Goal: Book appointment/travel/reservation

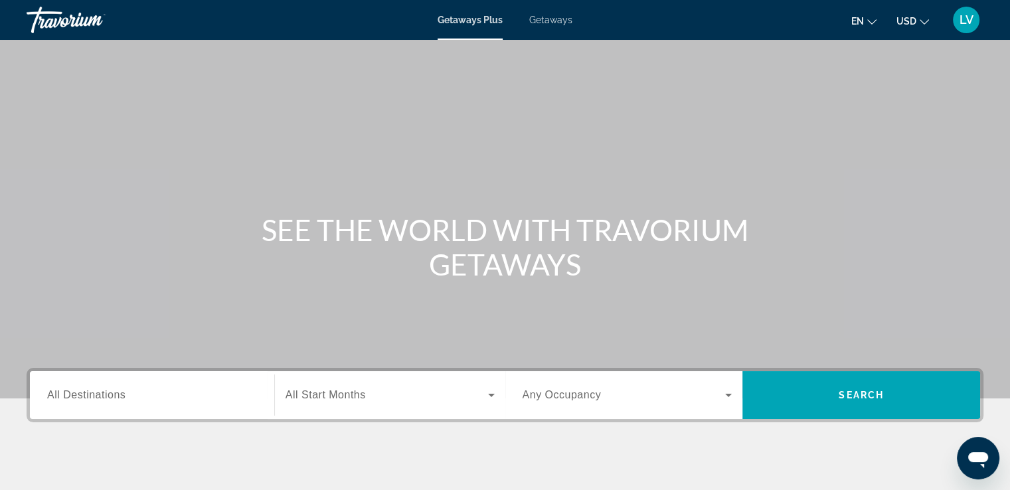
click at [534, 30] on div "Getaways Plus Getaways en English Español Français Italiano Português русский U…" at bounding box center [505, 20] width 1010 height 35
click at [539, 21] on span "Getaways" at bounding box center [550, 20] width 43 height 11
click at [159, 410] on div "Search widget" at bounding box center [152, 395] width 210 height 38
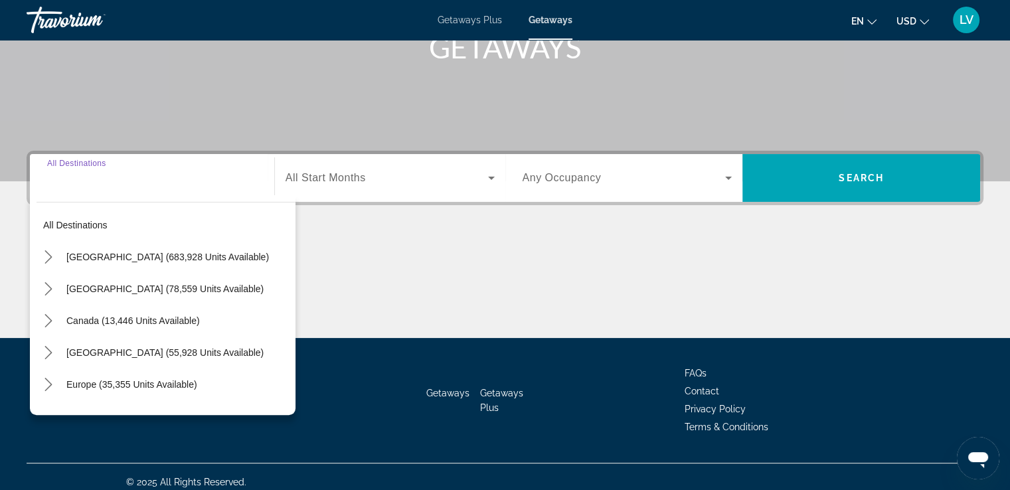
scroll to position [228, 0]
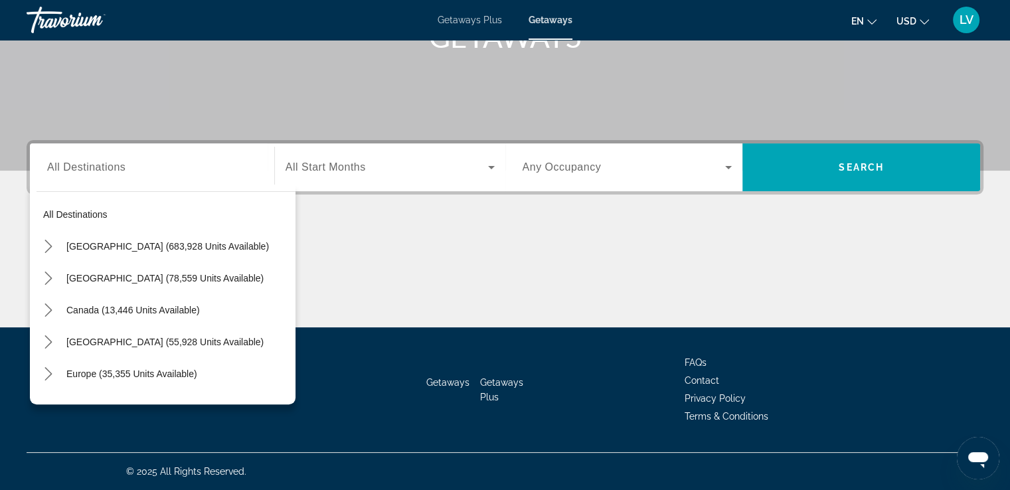
click at [463, 23] on span "Getaways Plus" at bounding box center [469, 20] width 64 height 11
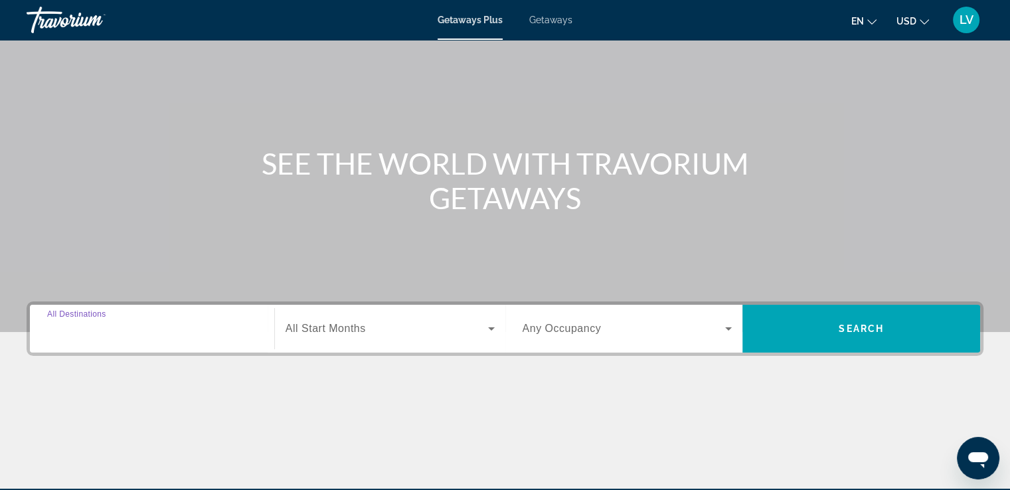
click at [154, 330] on input "Destination All Destinations" at bounding box center [152, 329] width 210 height 16
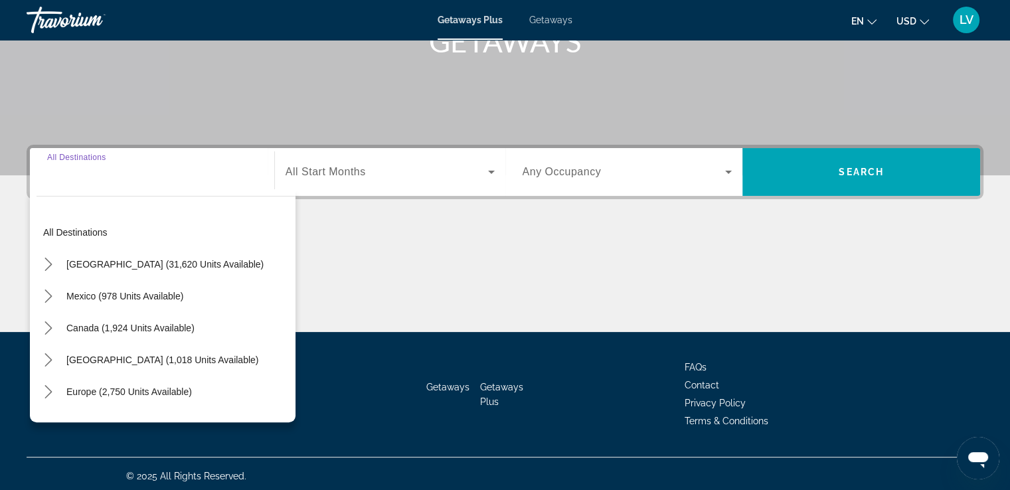
scroll to position [228, 0]
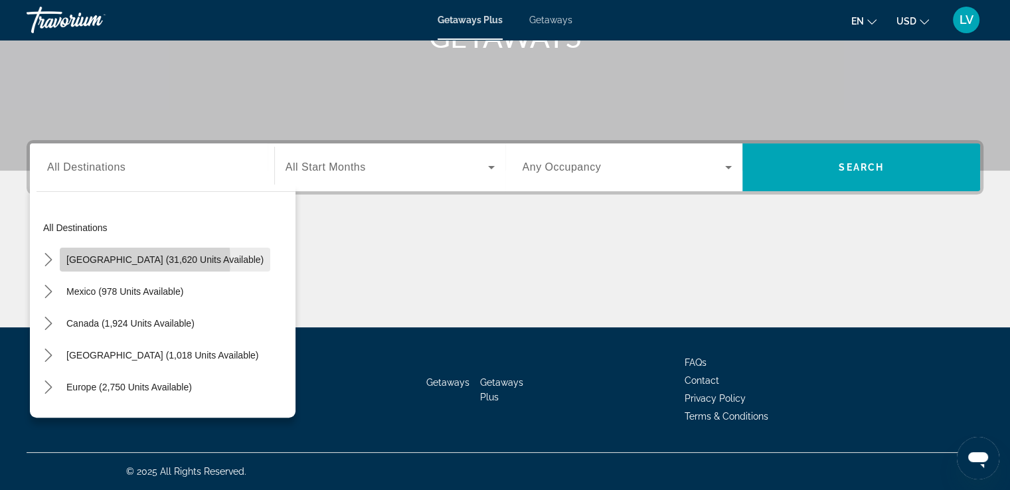
click at [125, 260] on span "[GEOGRAPHIC_DATA] (31,620 units available)" at bounding box center [164, 259] width 197 height 11
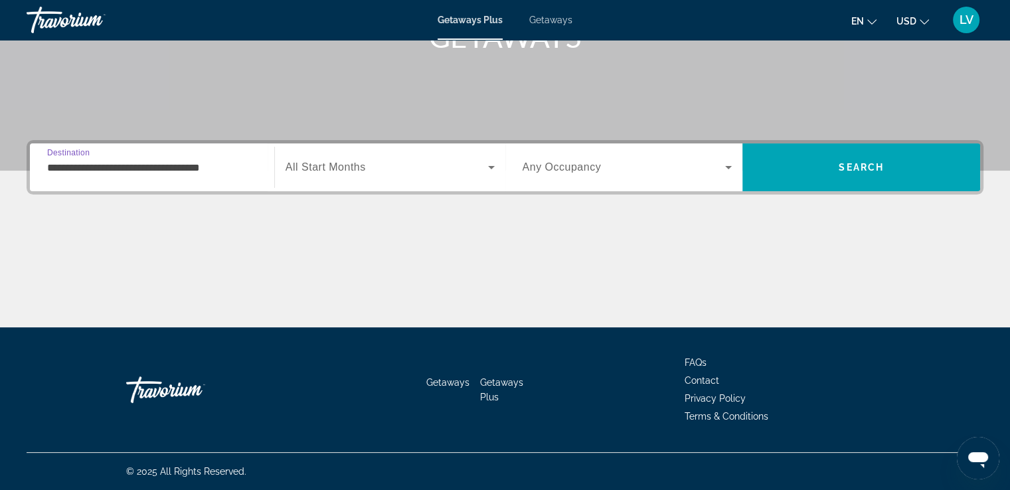
click at [137, 171] on input "**********" at bounding box center [152, 168] width 210 height 16
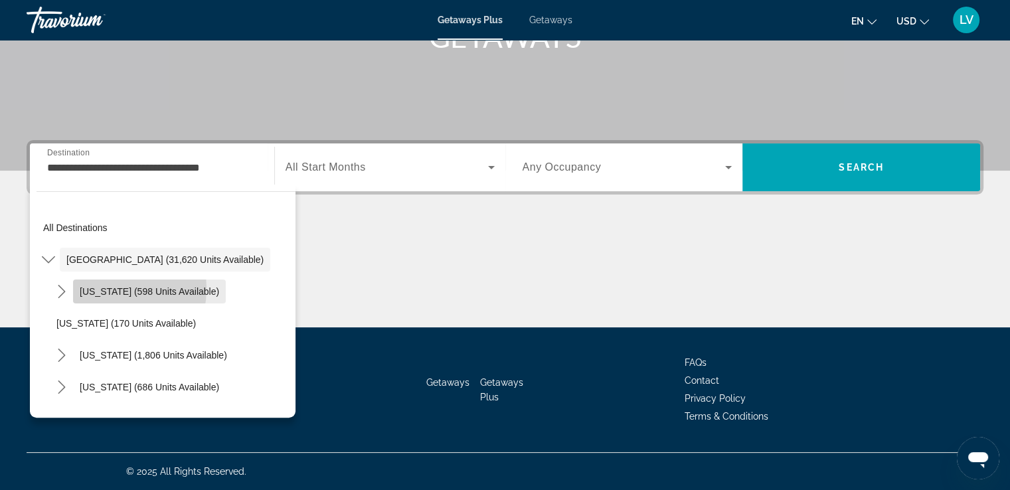
click at [90, 287] on span "[US_STATE] (598 units available)" at bounding box center [149, 291] width 139 height 11
type input "**********"
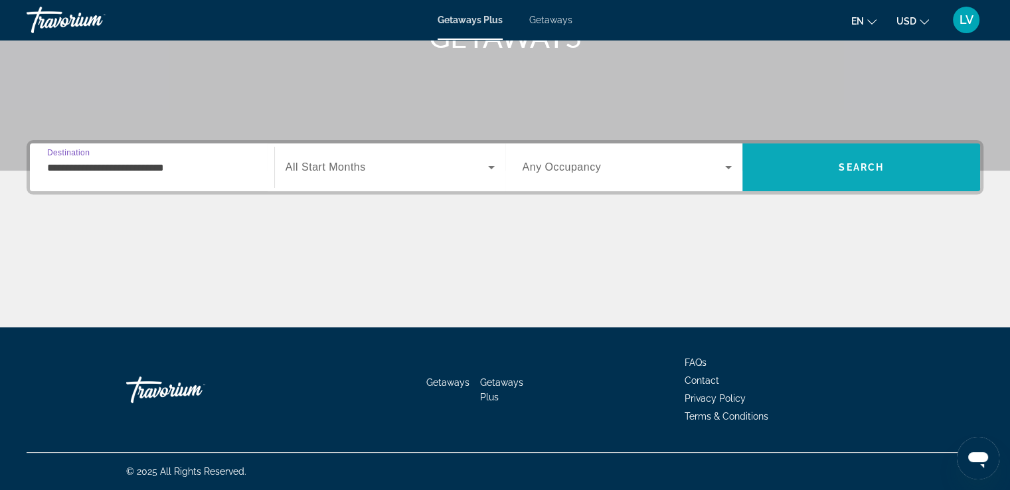
click at [816, 174] on span "Search" at bounding box center [861, 167] width 238 height 32
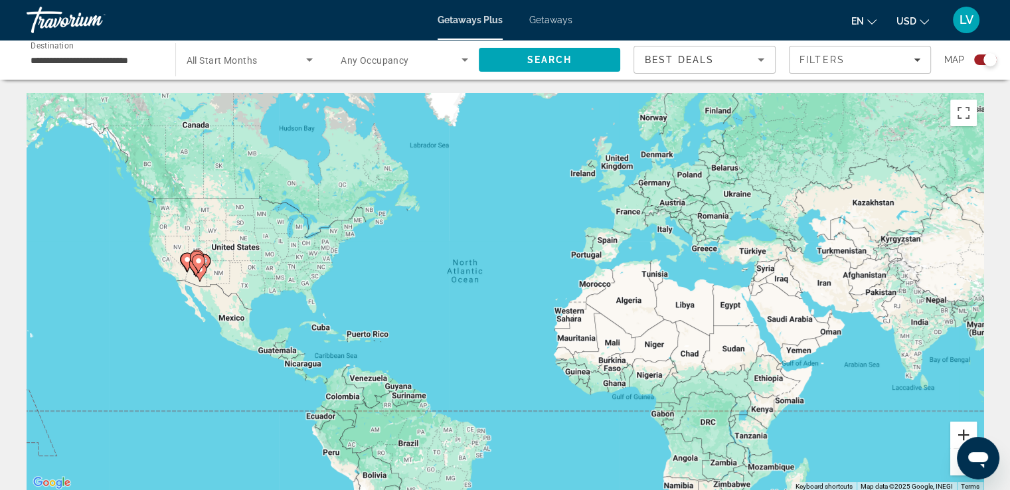
click at [964, 431] on button "Zoom in" at bounding box center [963, 434] width 27 height 27
click at [965, 431] on button "Zoom in" at bounding box center [963, 434] width 27 height 27
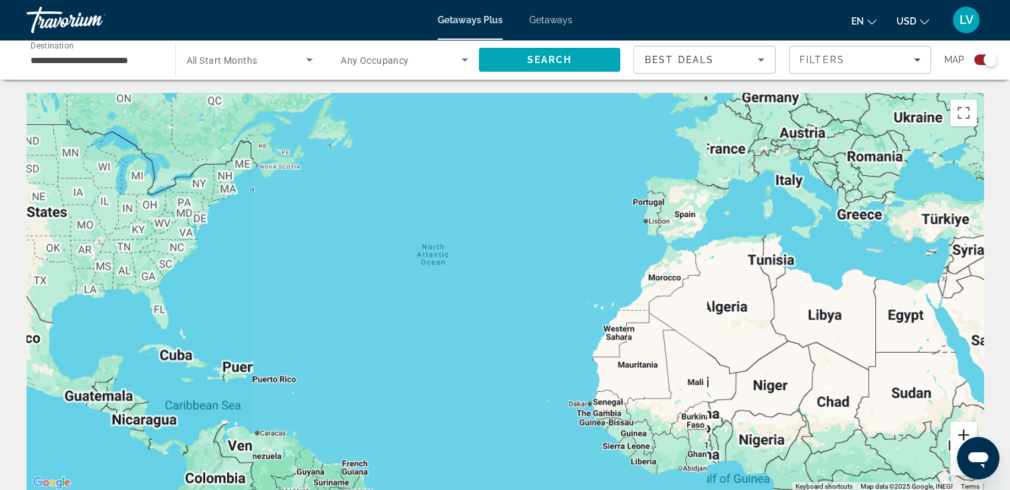
drag, startPoint x: 964, startPoint y: 431, endPoint x: 947, endPoint y: 423, distance: 19.0
click at [964, 431] on button "Zoom in" at bounding box center [963, 434] width 27 height 27
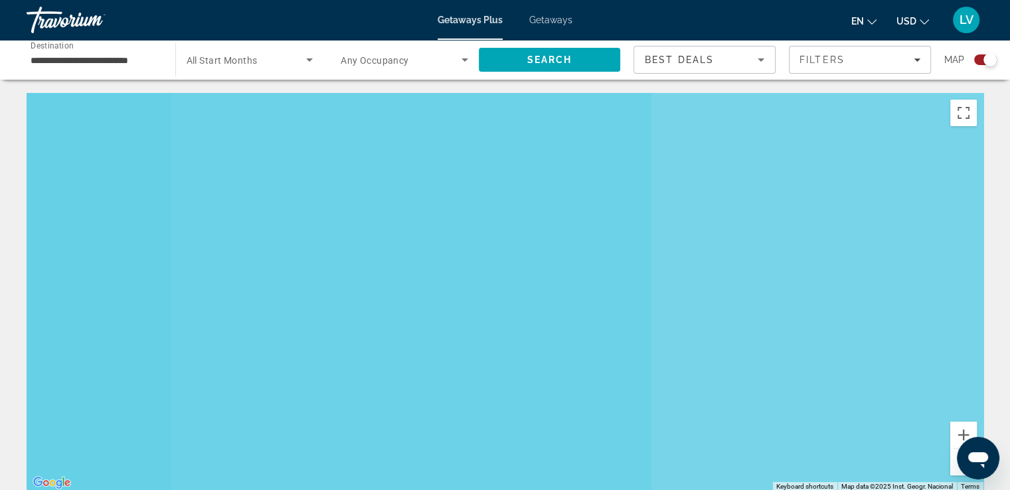
drag, startPoint x: 234, startPoint y: 330, endPoint x: 1002, endPoint y: 352, distance: 767.6
click at [1010, 351] on html "**********" at bounding box center [505, 245] width 1010 height 490
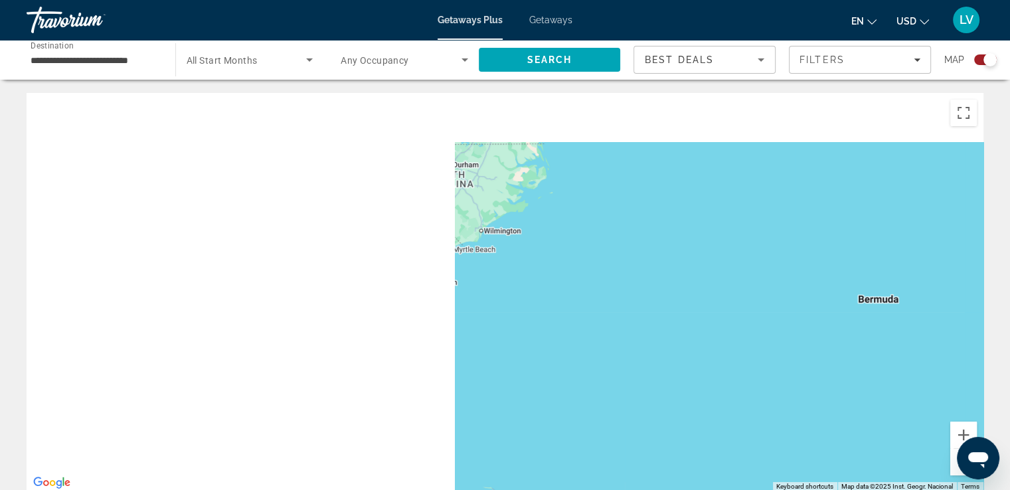
drag, startPoint x: 261, startPoint y: 316, endPoint x: 702, endPoint y: 396, distance: 448.0
click at [931, 398] on div "Main content" at bounding box center [505, 292] width 956 height 398
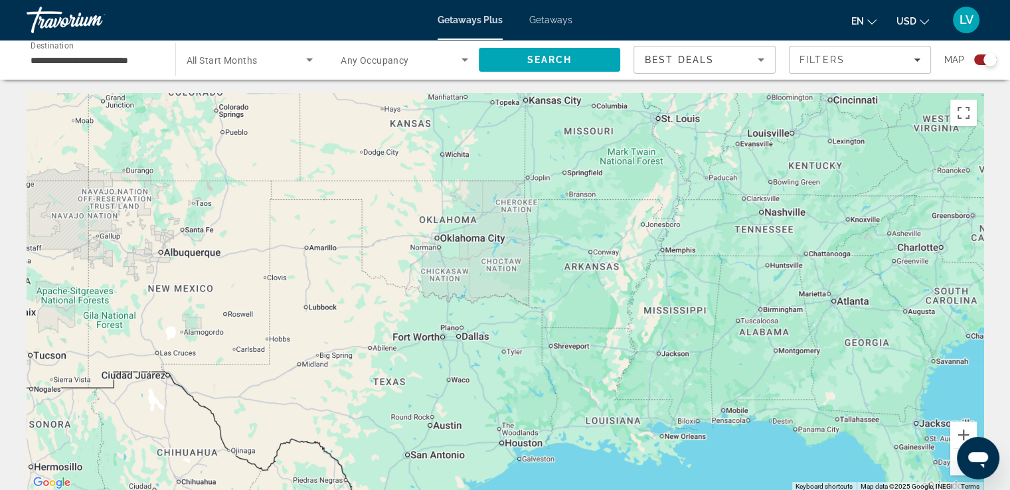
drag, startPoint x: 295, startPoint y: 326, endPoint x: 780, endPoint y: 372, distance: 486.7
click at [810, 388] on div "Main content" at bounding box center [505, 292] width 956 height 398
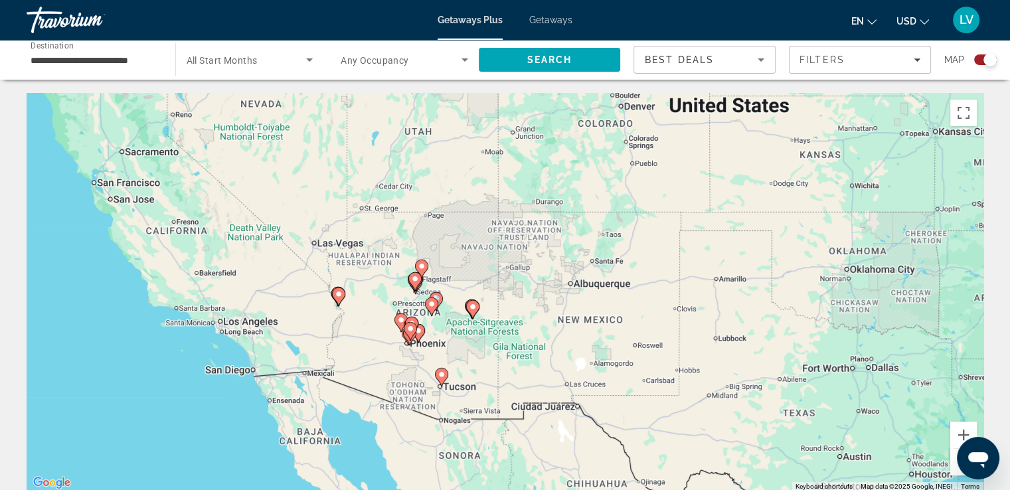
drag, startPoint x: 390, startPoint y: 288, endPoint x: 562, endPoint y: 285, distance: 171.9
click at [562, 287] on div "To activate drag with keyboard, press Alt + Enter. Once in keyboard drag state,…" at bounding box center [505, 292] width 956 height 398
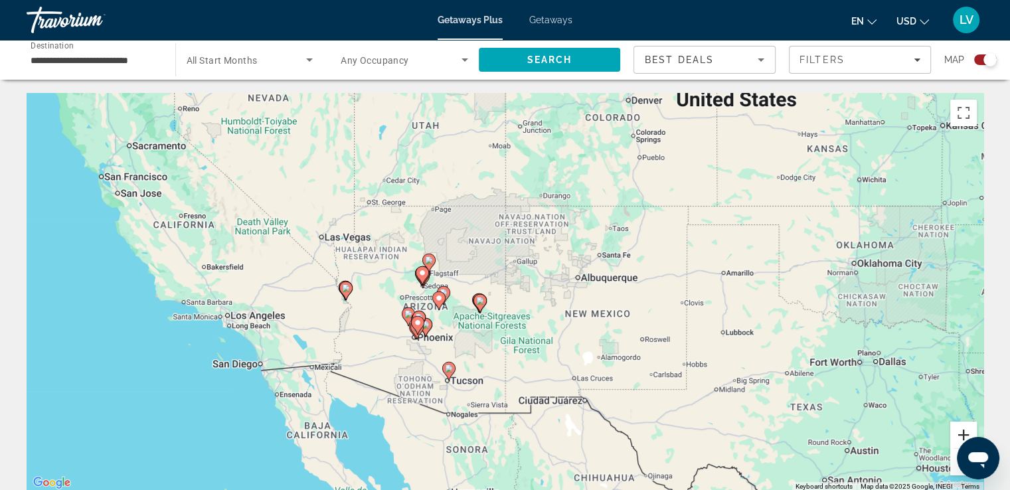
click at [958, 428] on button "Zoom in" at bounding box center [963, 434] width 27 height 27
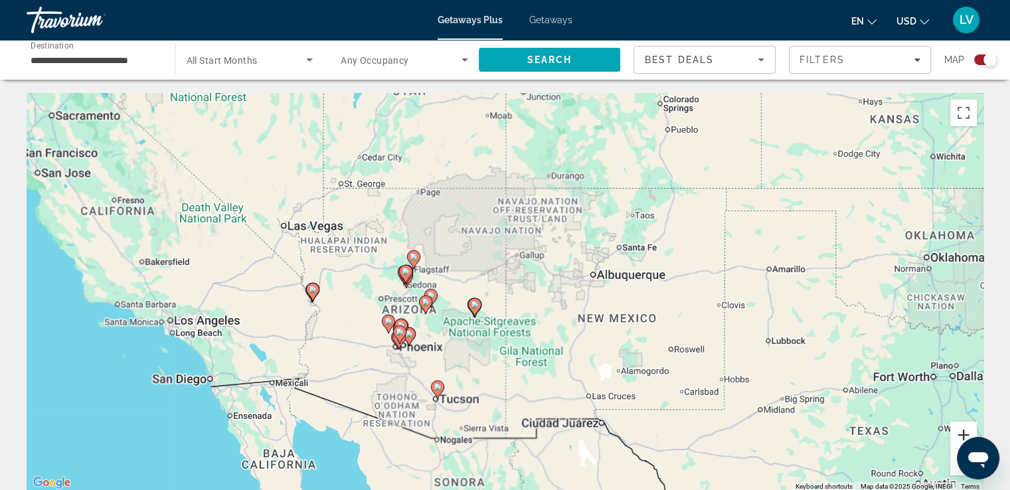
click at [958, 428] on button "Zoom in" at bounding box center [963, 434] width 27 height 27
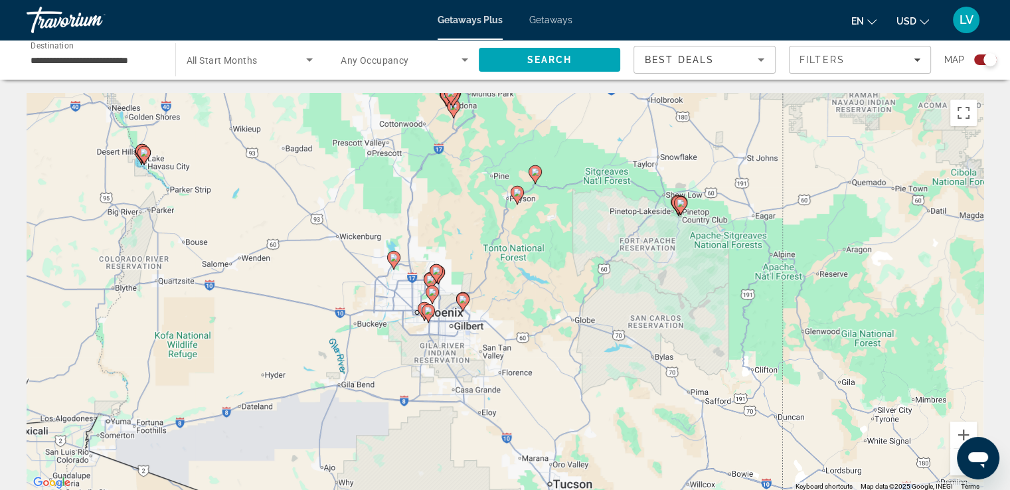
drag, startPoint x: 558, startPoint y: 299, endPoint x: 838, endPoint y: 166, distance: 310.8
click at [838, 160] on div "To activate drag with keyboard, press Alt + Enter. Once in keyboard drag state,…" at bounding box center [505, 292] width 956 height 398
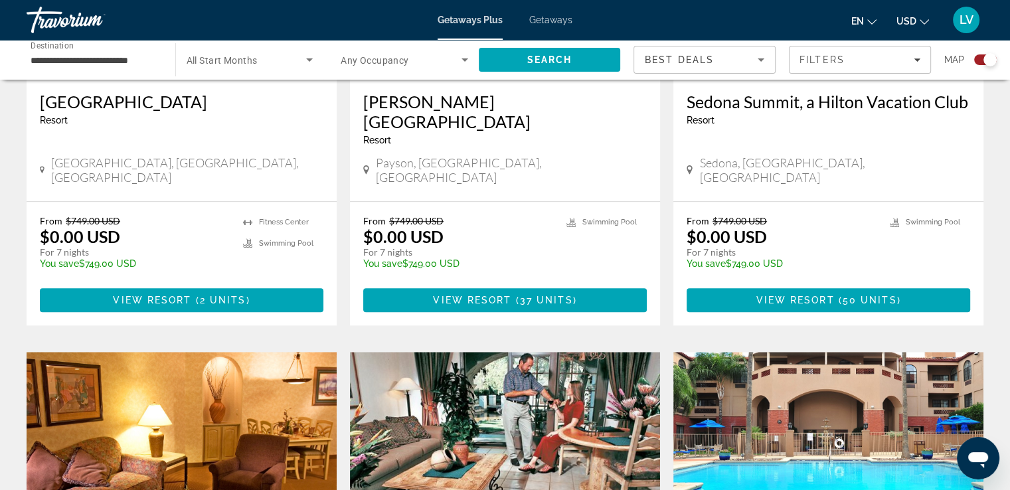
scroll to position [1357, 0]
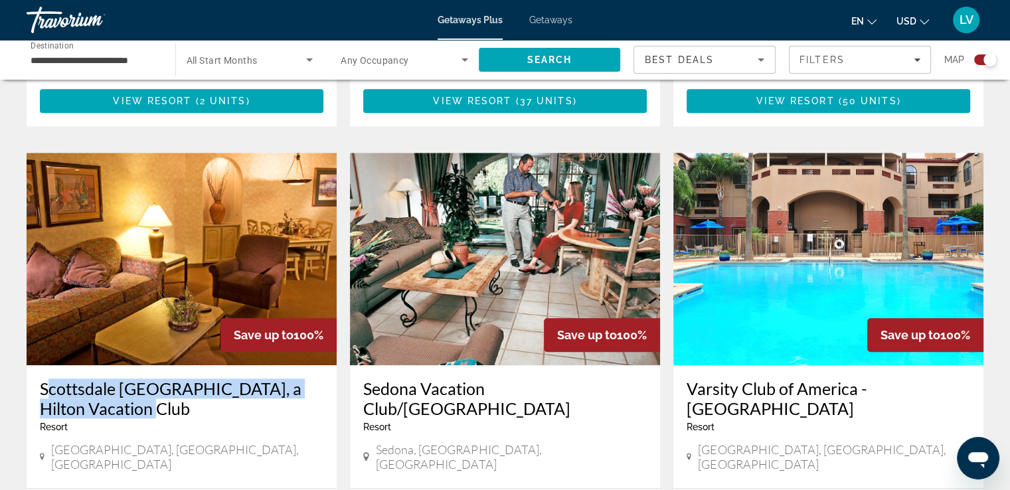
drag, startPoint x: 33, startPoint y: 337, endPoint x: 139, endPoint y: 360, distance: 109.2
click at [139, 365] on div "[GEOGRAPHIC_DATA], a [GEOGRAPHIC_DATA] - This is an adults only resort [GEOGRAP…" at bounding box center [182, 426] width 310 height 123
copy h3 "Scottsdale [GEOGRAPHIC_DATA], a Hilton Vacation Club"
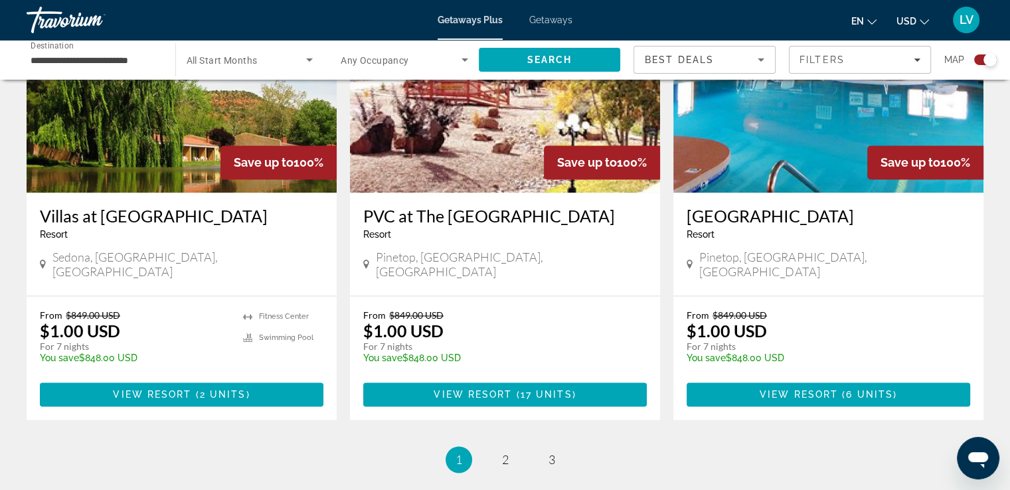
scroll to position [2108, 0]
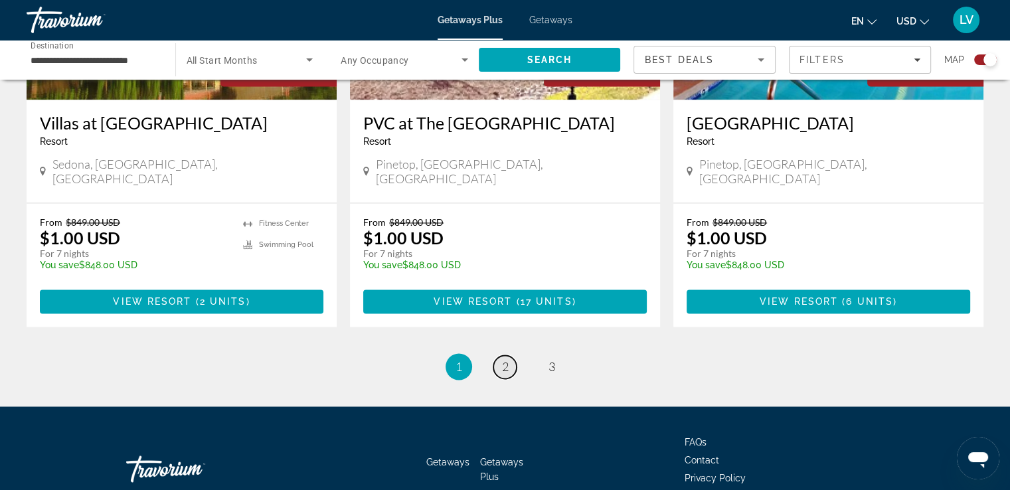
click at [512, 355] on link "page 2" at bounding box center [504, 366] width 23 height 23
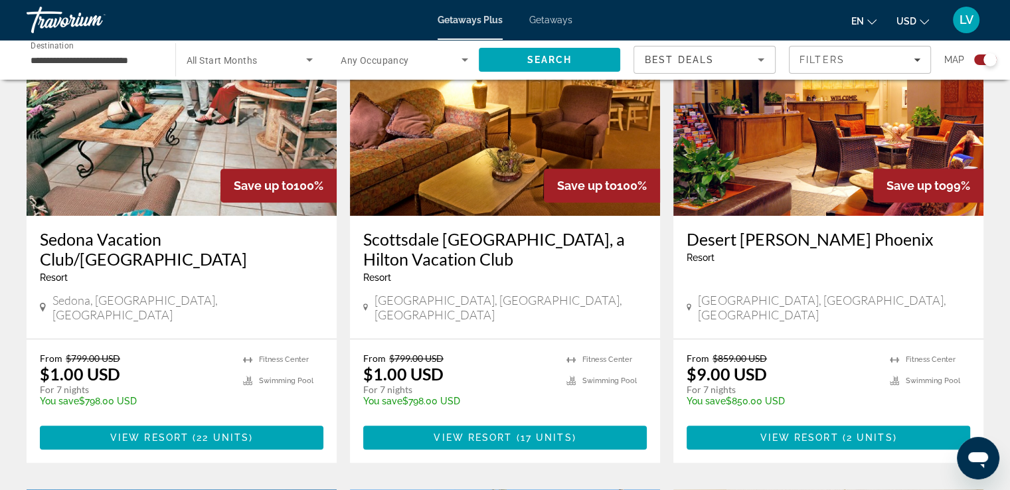
scroll to position [531, 0]
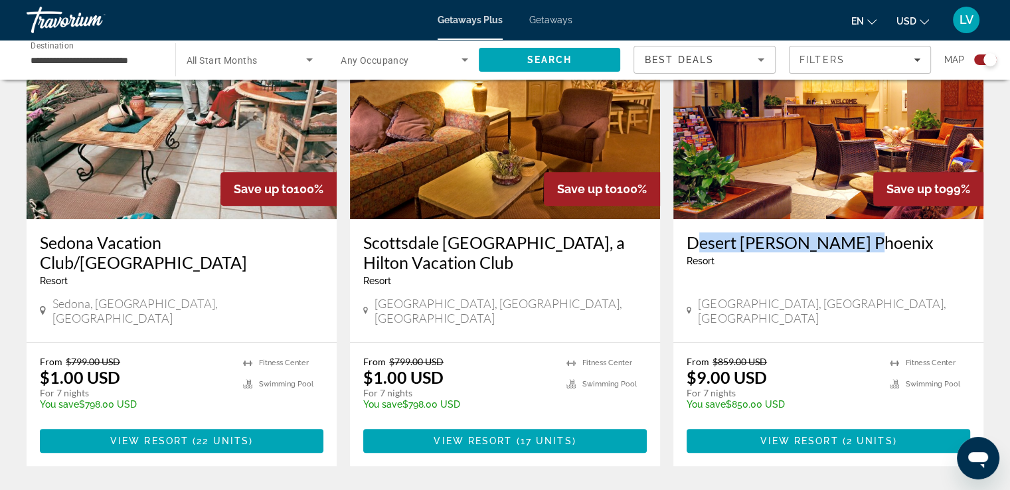
drag, startPoint x: 682, startPoint y: 242, endPoint x: 886, endPoint y: 228, distance: 204.2
click at [886, 228] on div "[GEOGRAPHIC_DATA][PERSON_NAME] - This is an adults only resort [GEOGRAPHIC_DATA…" at bounding box center [828, 280] width 310 height 123
copy h3 "Desert [PERSON_NAME] Phoenix"
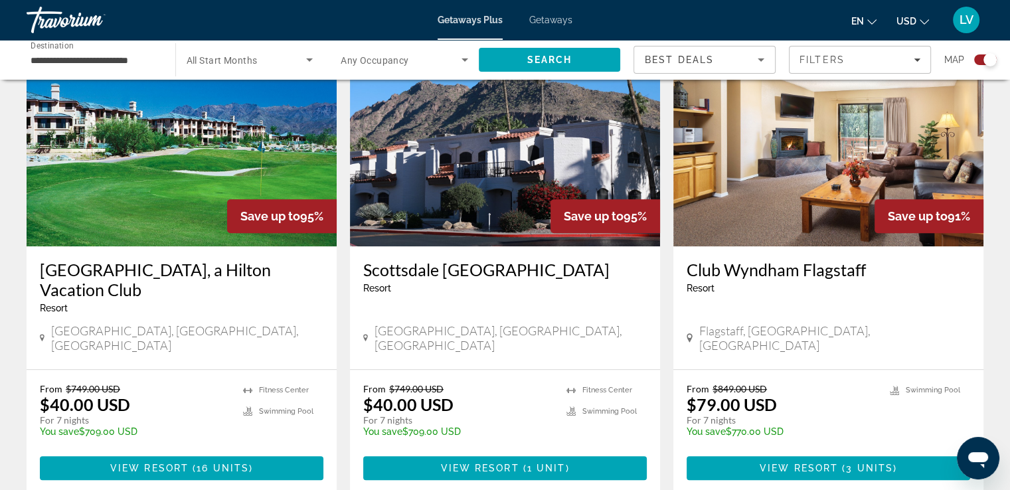
scroll to position [996, 0]
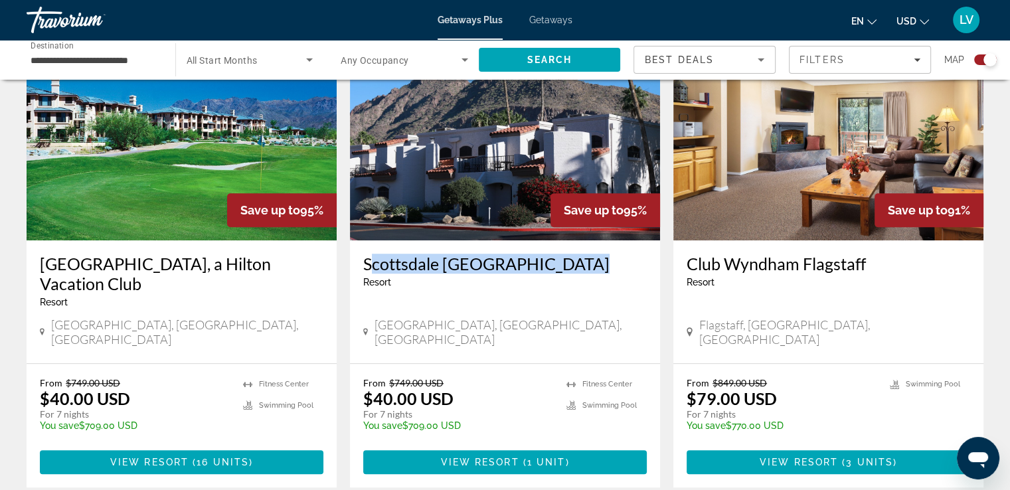
drag, startPoint x: 359, startPoint y: 246, endPoint x: 615, endPoint y: 240, distance: 256.3
click at [615, 240] on div "[GEOGRAPHIC_DATA] - This is an adults only resort [GEOGRAPHIC_DATA], [GEOGRAPHI…" at bounding box center [505, 301] width 310 height 123
copy h3 "Scottsdale [GEOGRAPHIC_DATA]"
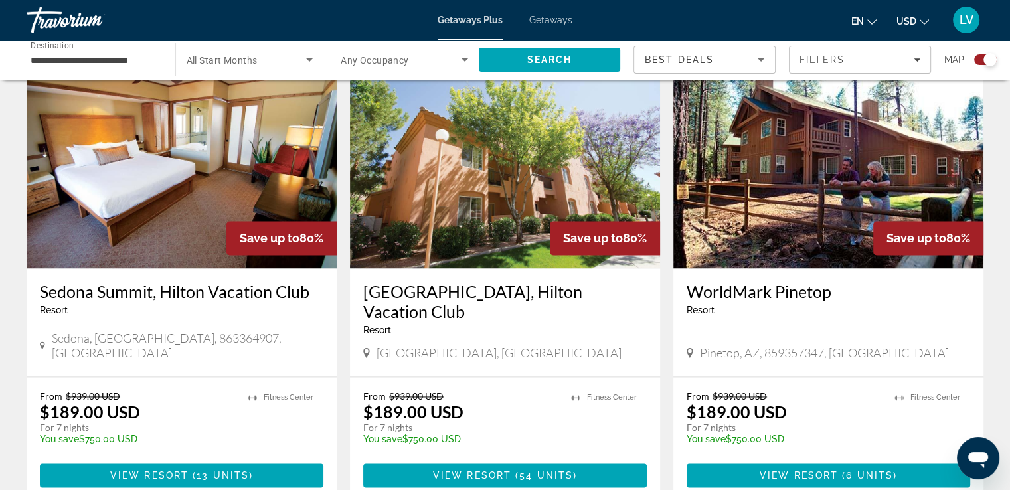
scroll to position [2128, 0]
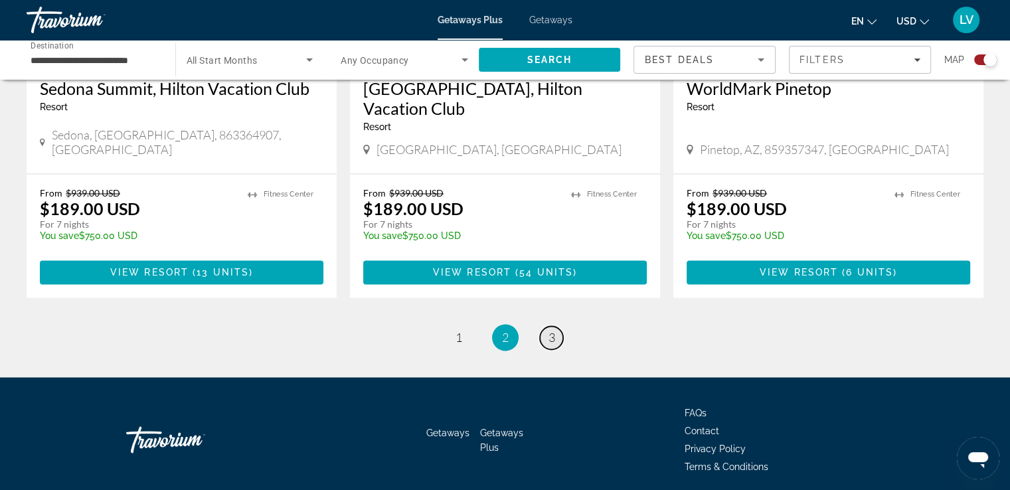
click at [544, 326] on link "page 3" at bounding box center [551, 337] width 23 height 23
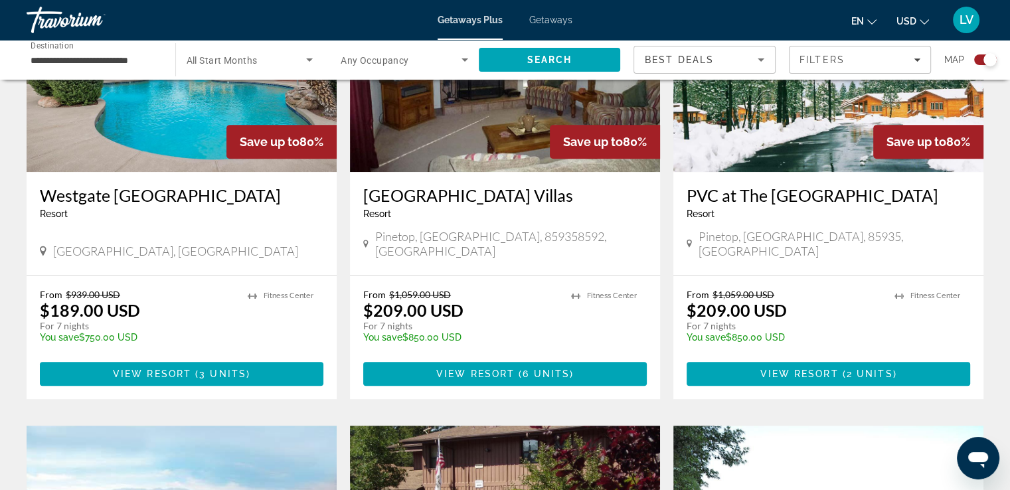
scroll to position [597, 0]
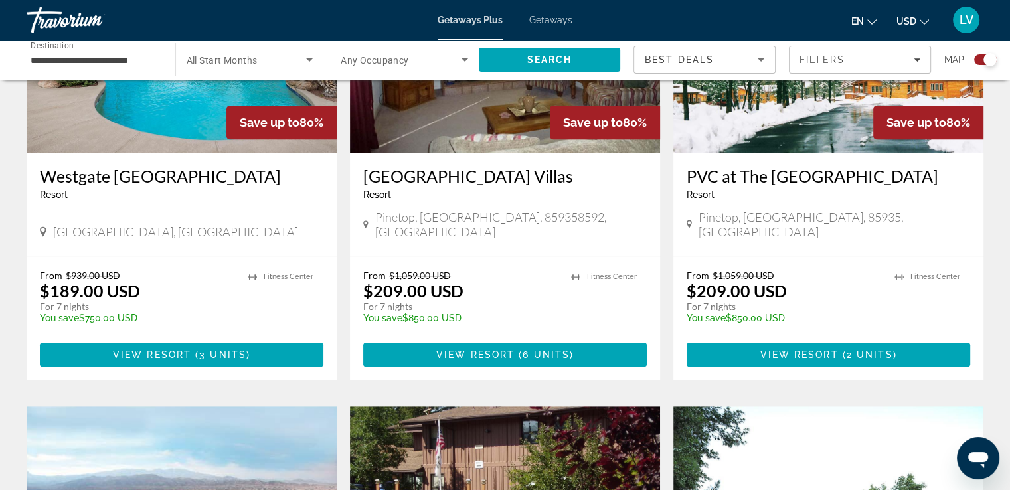
drag, startPoint x: 37, startPoint y: 179, endPoint x: 119, endPoint y: 185, distance: 82.5
click at [121, 188] on div "[GEOGRAPHIC_DATA] - This is an adults only resort [GEOGRAPHIC_DATA], AZ, 852152…" at bounding box center [182, 204] width 310 height 103
copy h3 "Westgate [GEOGRAPHIC_DATA]"
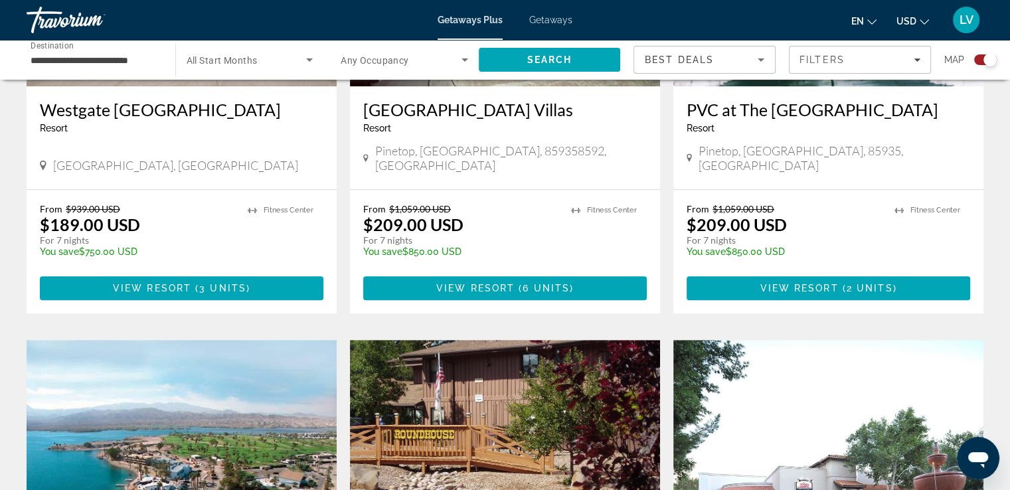
scroll to position [929, 0]
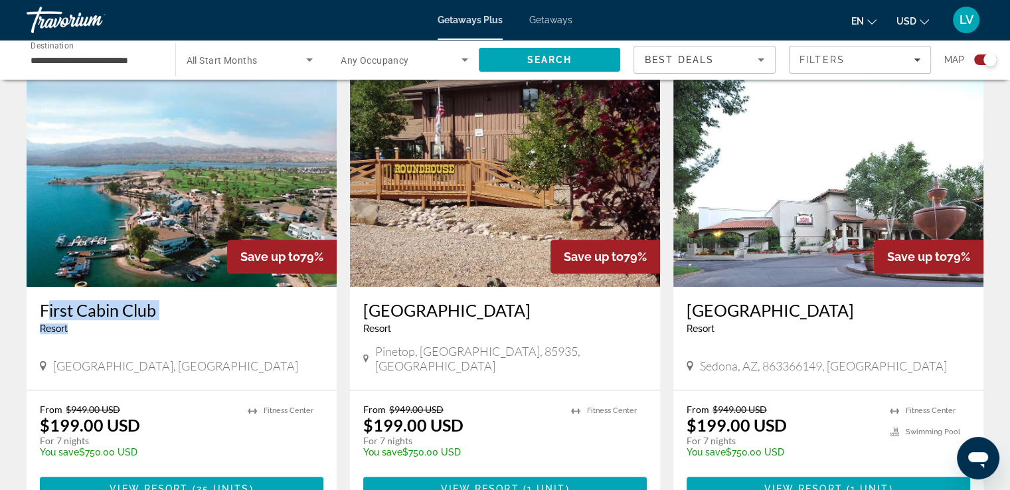
drag, startPoint x: 33, startPoint y: 311, endPoint x: 165, endPoint y: 326, distance: 132.2
click at [165, 326] on div "[GEOGRAPHIC_DATA] - This is an adults only resort [GEOGRAPHIC_DATA], [GEOGRAPHI…" at bounding box center [182, 338] width 310 height 103
copy div "First [GEOGRAPHIC_DATA]"
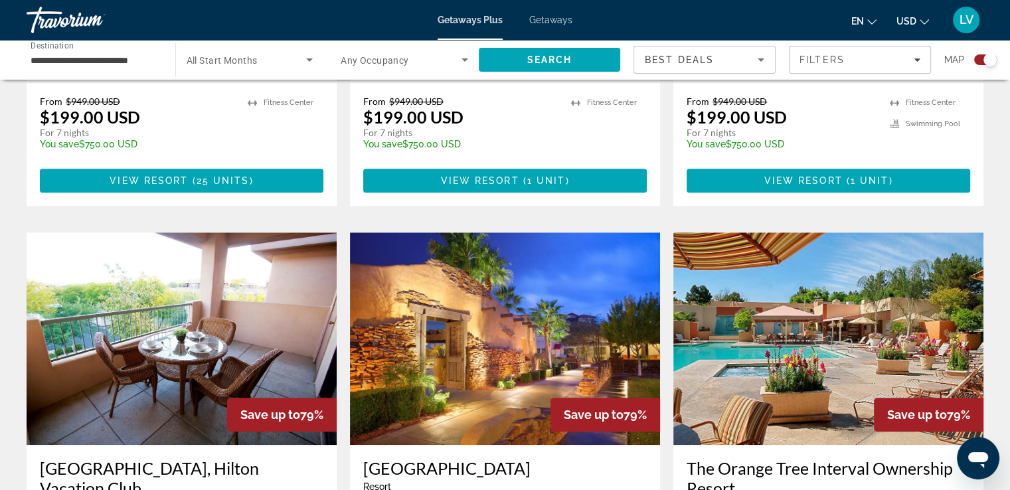
scroll to position [1394, 0]
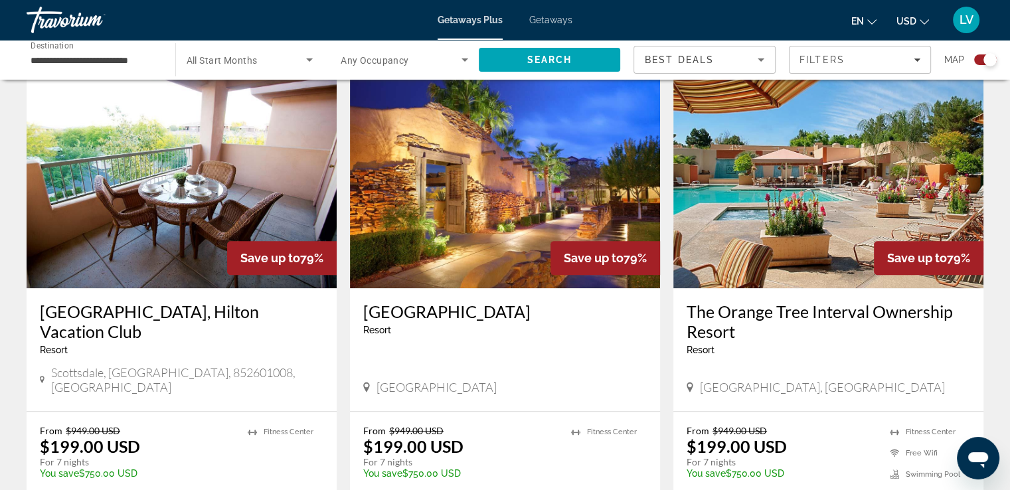
drag, startPoint x: 353, startPoint y: 296, endPoint x: 567, endPoint y: 295, distance: 213.7
click at [567, 295] on div "[GEOGRAPHIC_DATA] - This is an adults only resort [GEOGRAPHIC_DATA]" at bounding box center [505, 349] width 310 height 123
drag, startPoint x: 535, startPoint y: 311, endPoint x: 549, endPoint y: 309, distance: 14.1
click at [597, 299] on app-exchanges-search-item "Save up to 79% [GEOGRAPHIC_DATA] - This is an adults only resort [GEOGRAPHIC_DA…" at bounding box center [504, 305] width 323 height 459
copy h3 "[GEOGRAPHIC_DATA]"
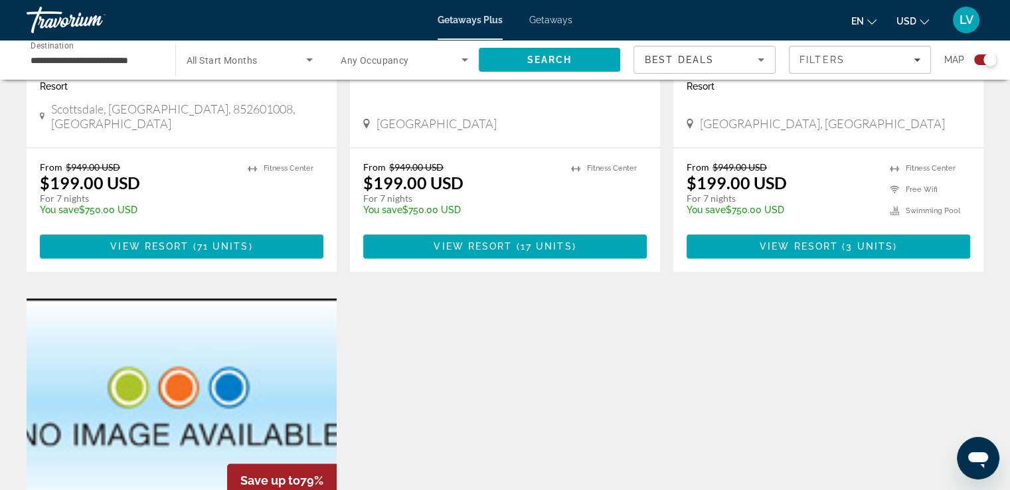
scroll to position [1659, 0]
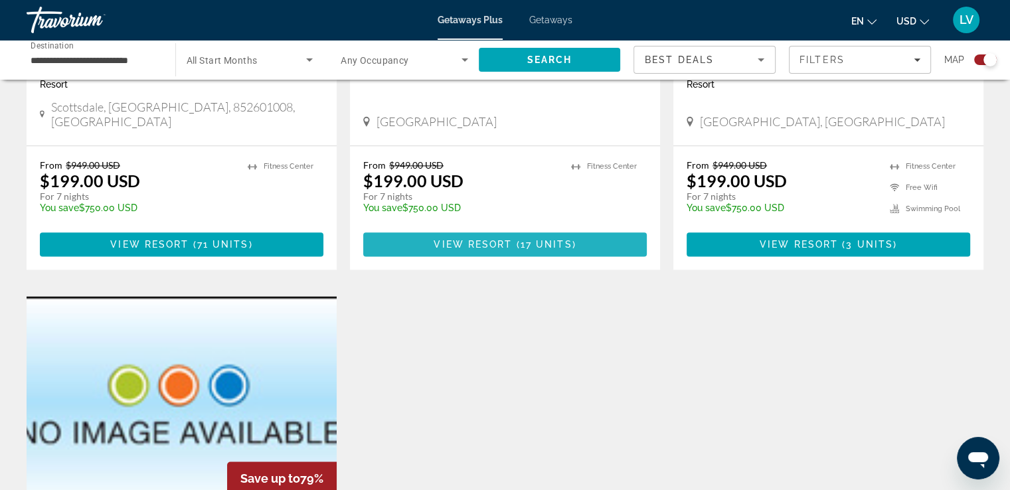
click at [547, 229] on span "Main content" at bounding box center [504, 244] width 283 height 32
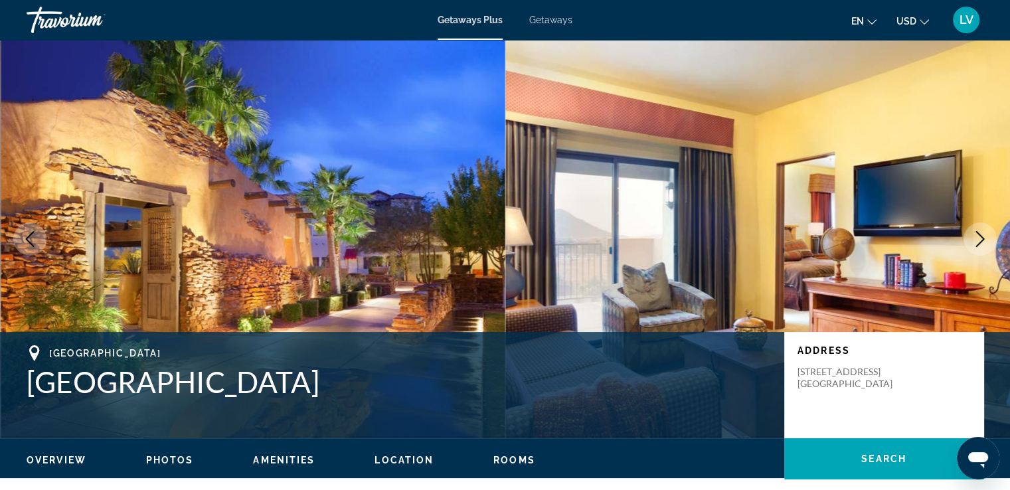
click at [968, 232] on button "Next image" at bounding box center [979, 238] width 33 height 33
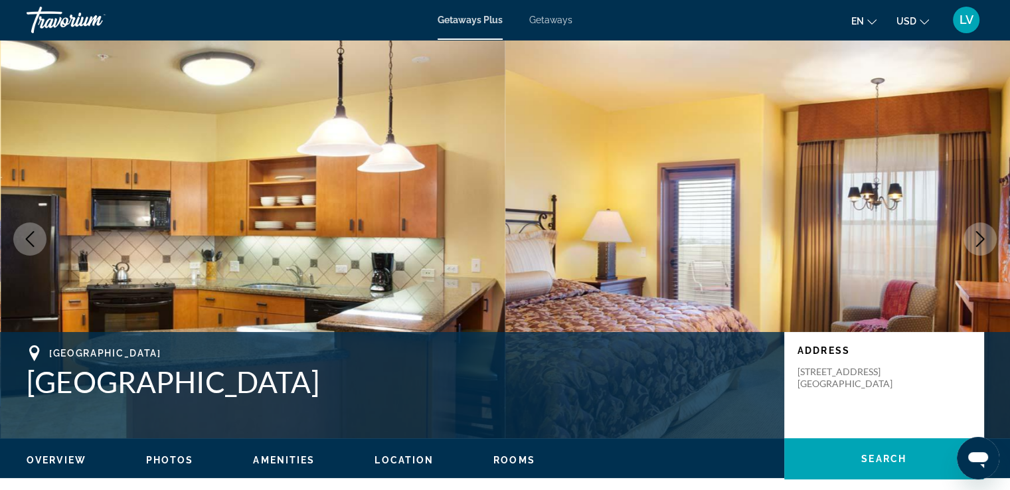
click at [968, 232] on button "Next image" at bounding box center [979, 238] width 33 height 33
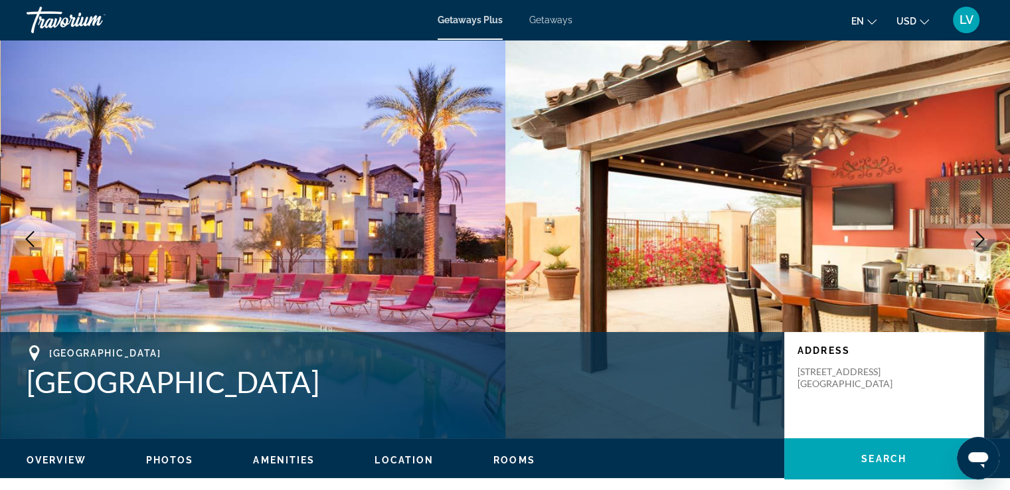
click at [968, 232] on button "Next image" at bounding box center [979, 238] width 33 height 33
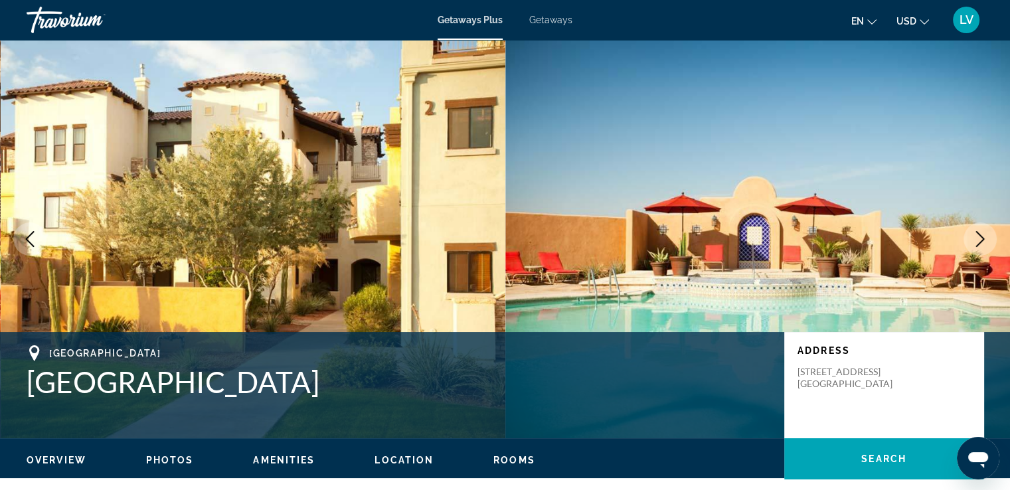
scroll to position [398, 0]
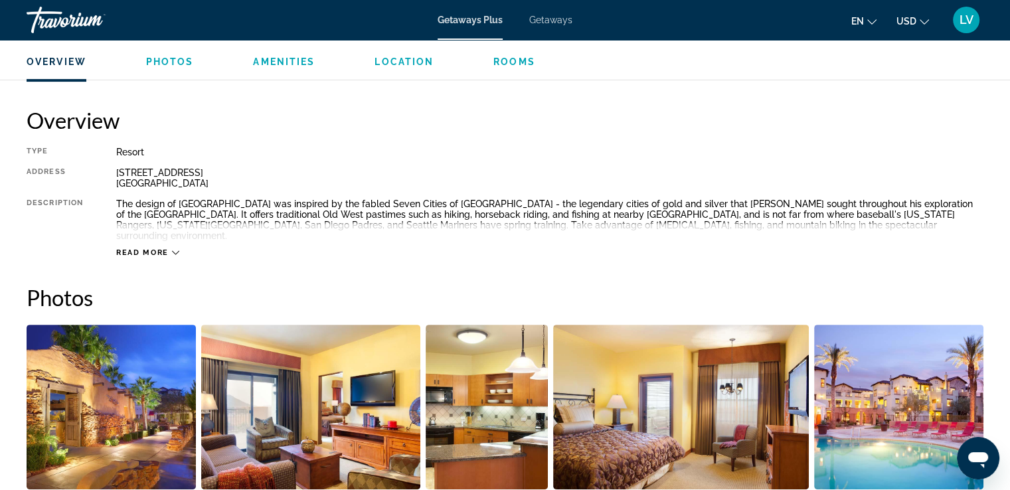
click at [156, 248] on span "Read more" at bounding box center [142, 252] width 52 height 9
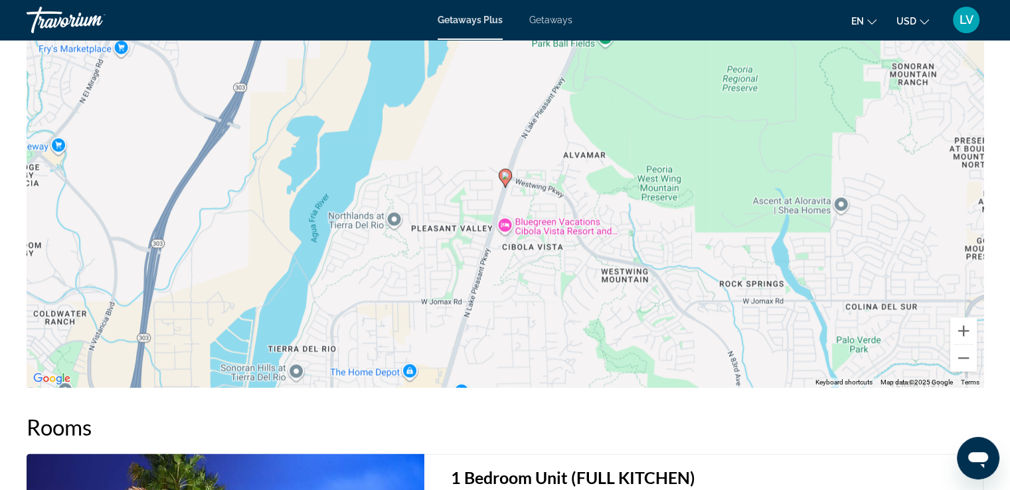
scroll to position [1792, 0]
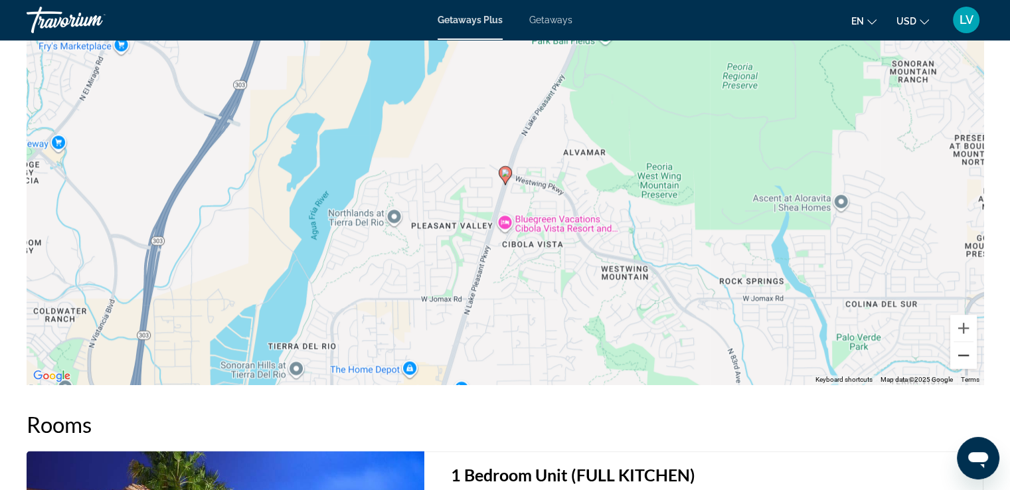
click at [966, 342] on button "Zoom out" at bounding box center [963, 355] width 27 height 27
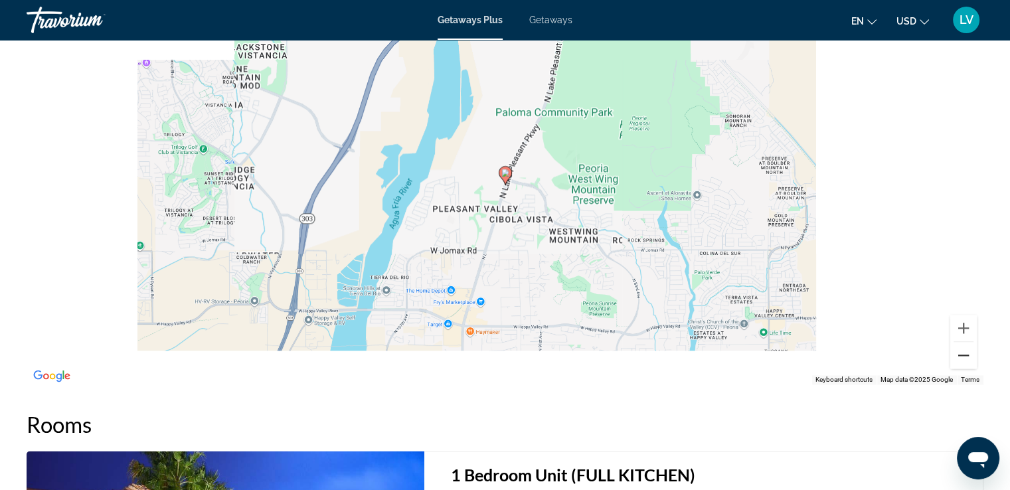
click at [966, 342] on button "Zoom out" at bounding box center [963, 355] width 27 height 27
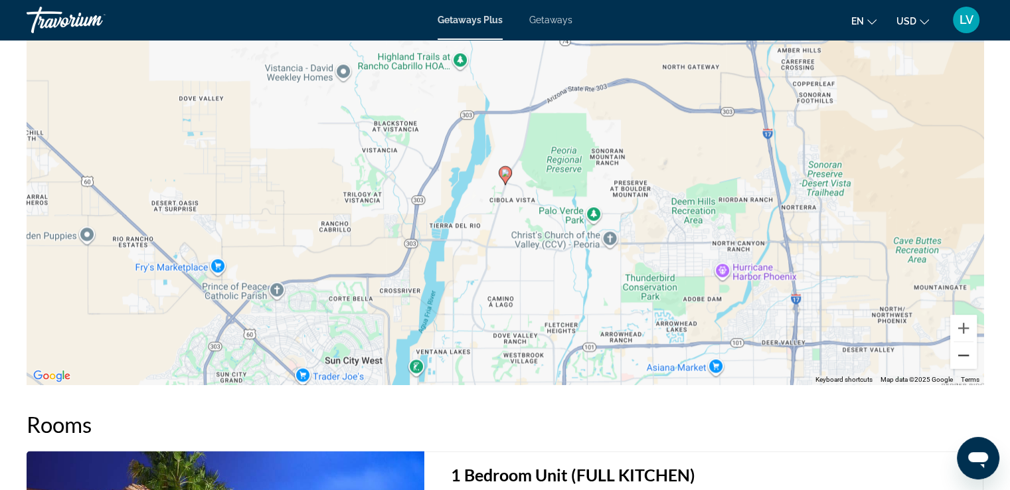
click at [966, 342] on button "Zoom out" at bounding box center [963, 355] width 27 height 27
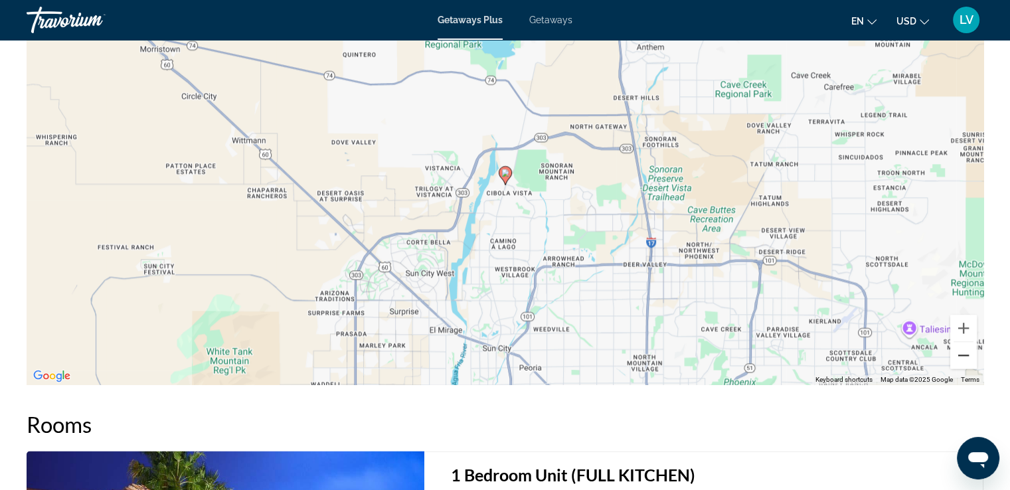
click at [965, 342] on button "Zoom out" at bounding box center [963, 355] width 27 height 27
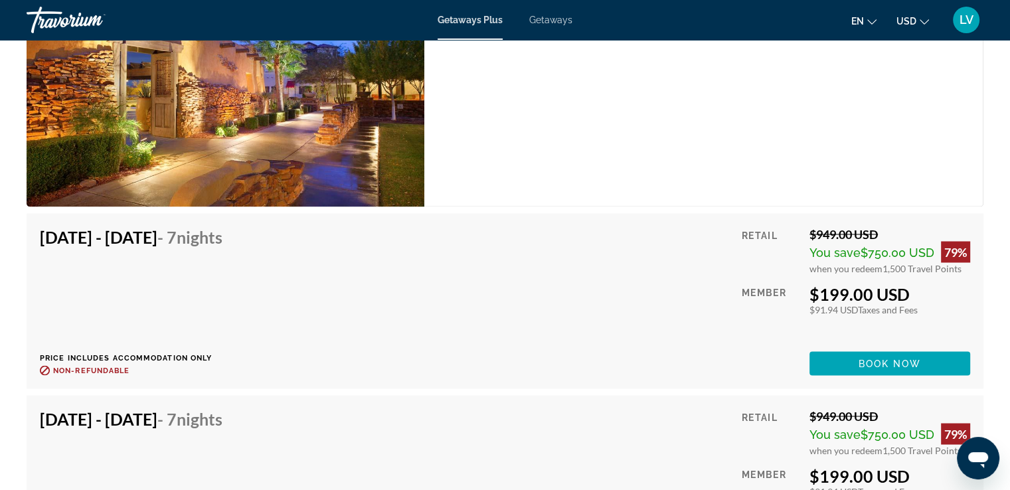
scroll to position [2168, 0]
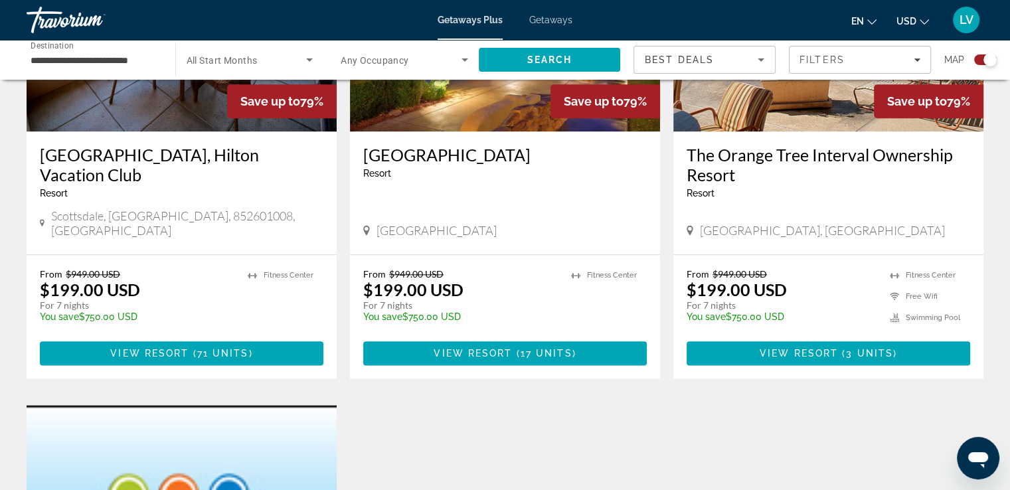
scroll to position [1429, 0]
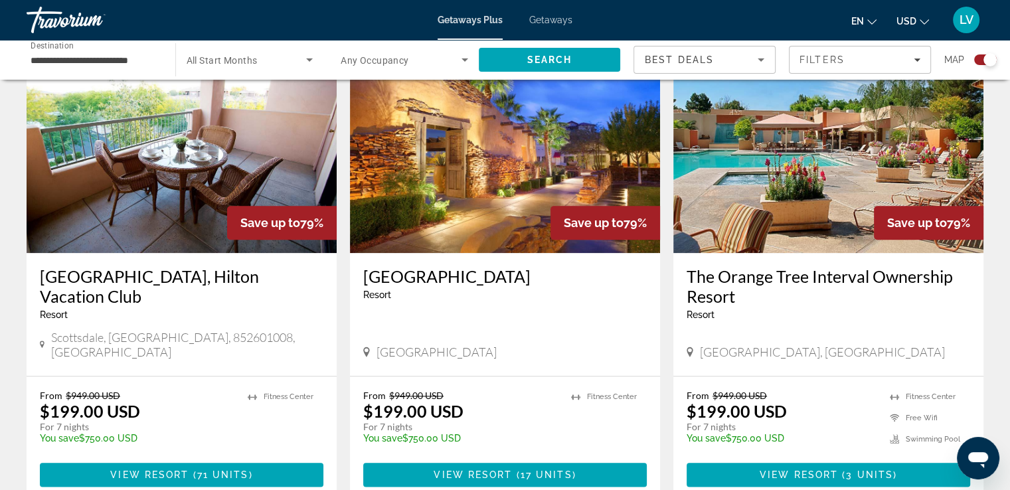
drag, startPoint x: 678, startPoint y: 269, endPoint x: 733, endPoint y: 287, distance: 57.3
click at [733, 287] on div "The Orange Tree Interval Ownership Resort Resort - This is an adults only resor…" at bounding box center [828, 314] width 310 height 123
copy h3 "The Orange Tree Interval Ownership Resort"
click at [743, 459] on span "Main content" at bounding box center [827, 475] width 283 height 32
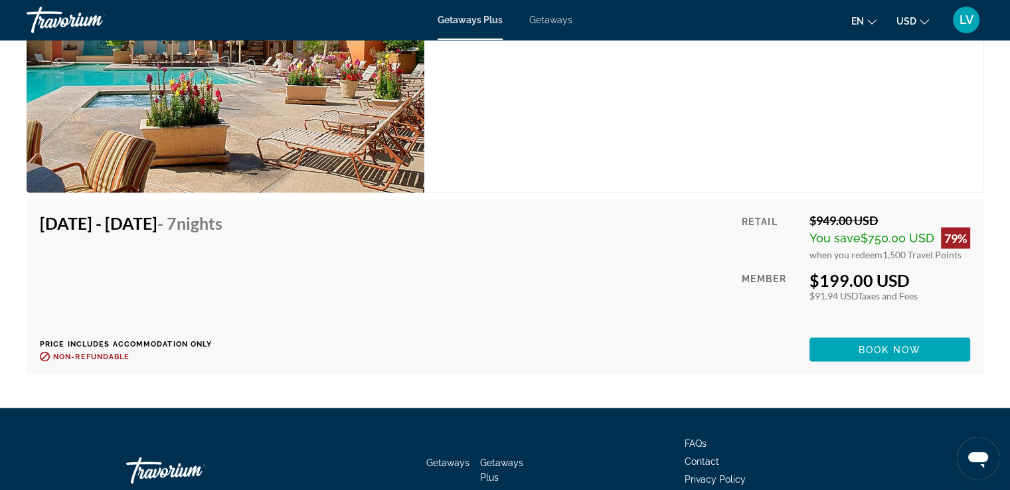
scroll to position [2389, 0]
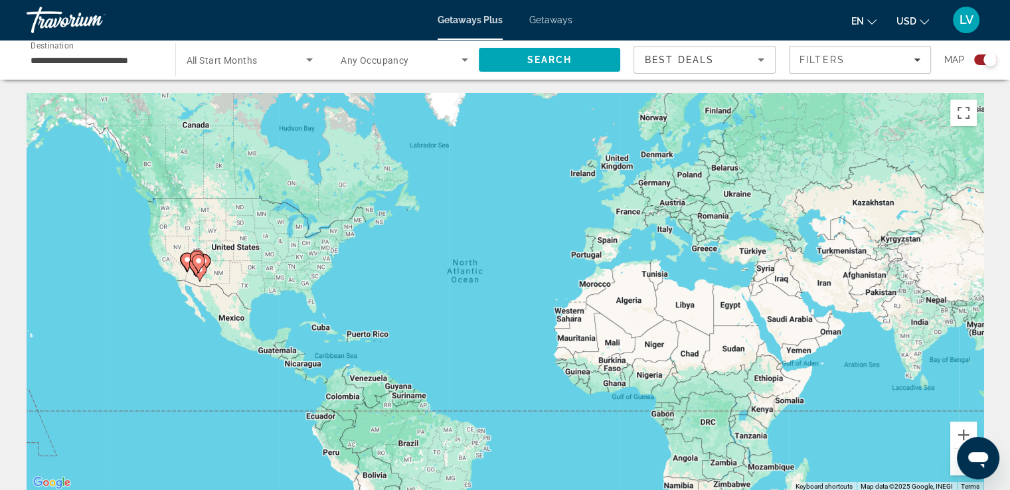
click at [267, 50] on div "Search widget" at bounding box center [250, 59] width 127 height 37
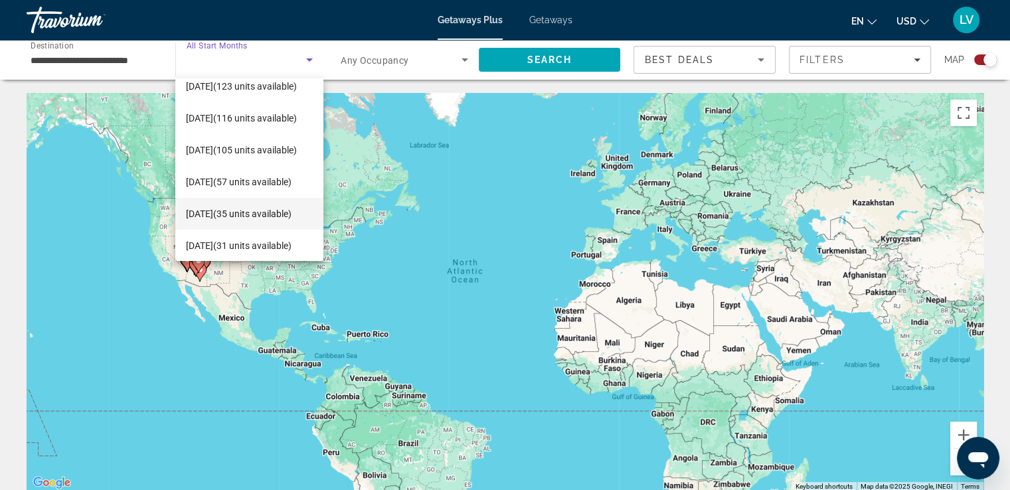
scroll to position [11, 0]
click at [141, 56] on div at bounding box center [505, 245] width 1010 height 490
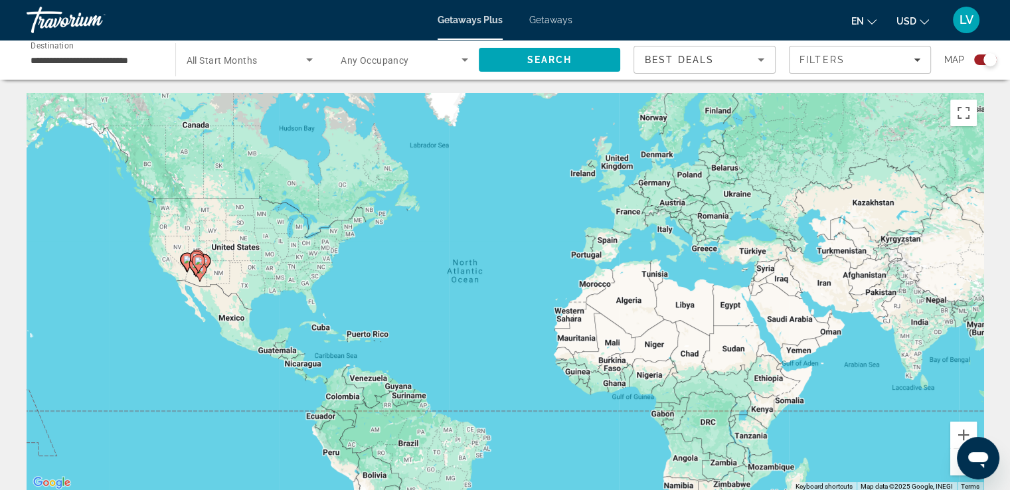
click at [141, 60] on input "**********" at bounding box center [94, 60] width 127 height 16
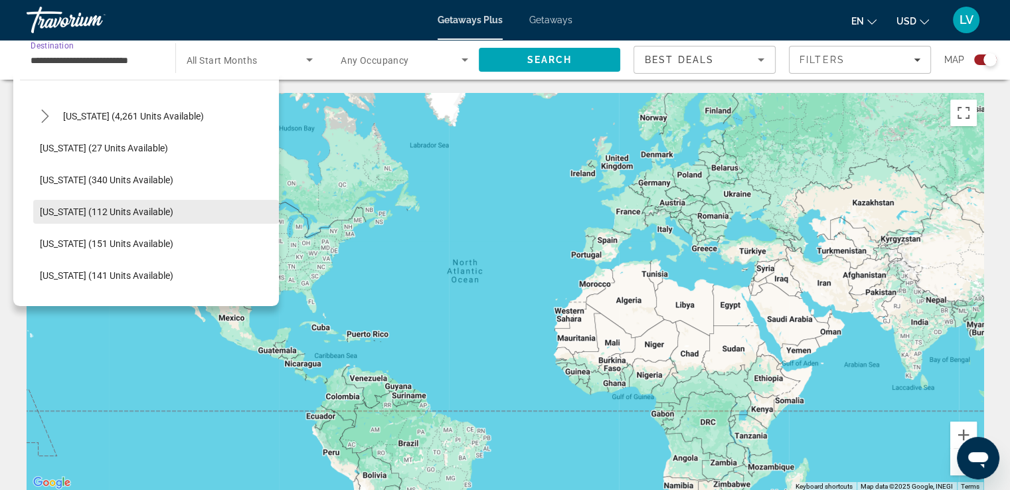
scroll to position [332, 0]
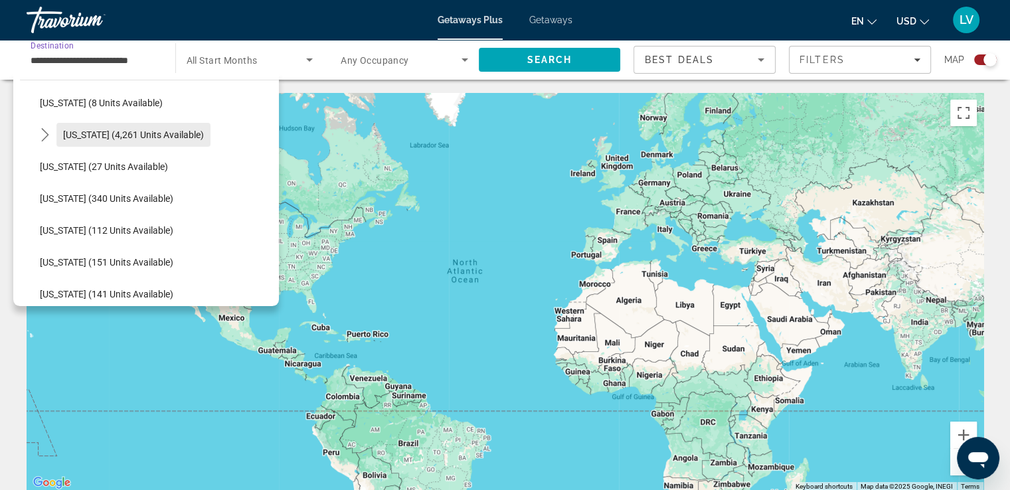
click at [114, 139] on span "[US_STATE] (4,261 units available)" at bounding box center [133, 134] width 141 height 11
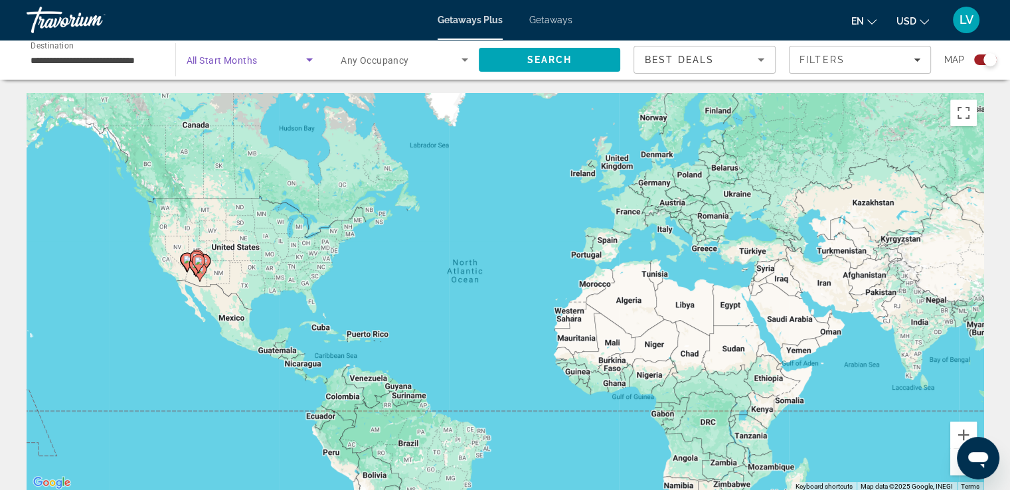
click at [208, 65] on span "Search widget" at bounding box center [247, 60] width 120 height 16
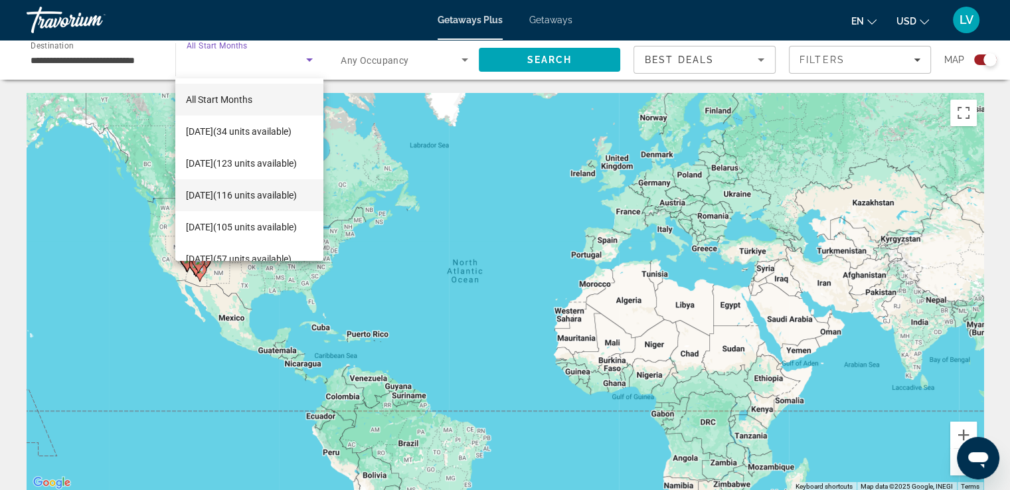
scroll to position [66, 0]
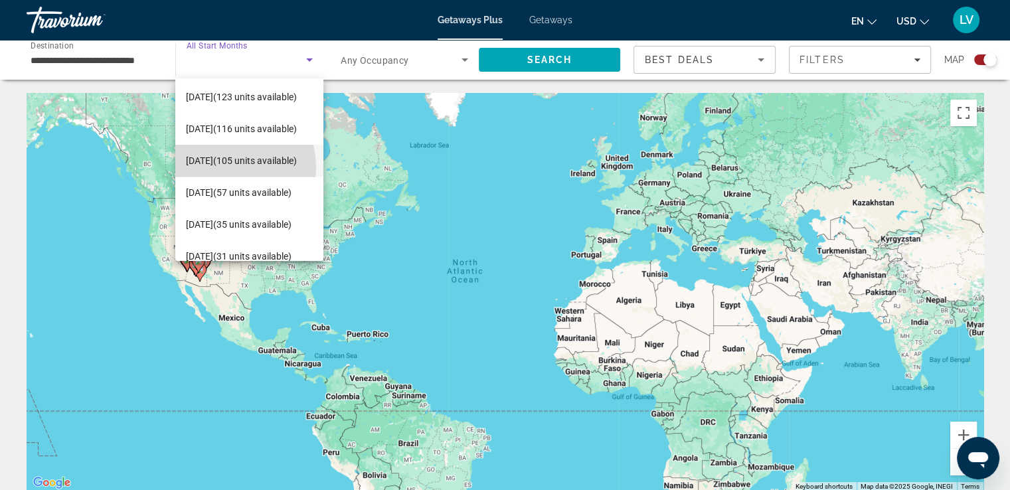
click at [214, 168] on span "[DATE] (105 units available)" at bounding box center [241, 161] width 111 height 16
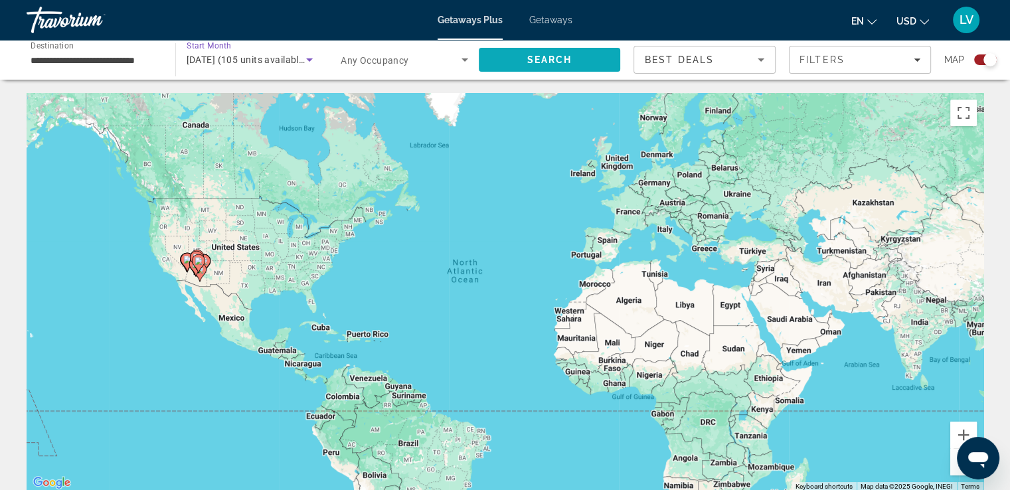
click at [519, 66] on span "Search" at bounding box center [550, 60] width 142 height 32
click at [961, 425] on button "Zoom in" at bounding box center [963, 434] width 27 height 27
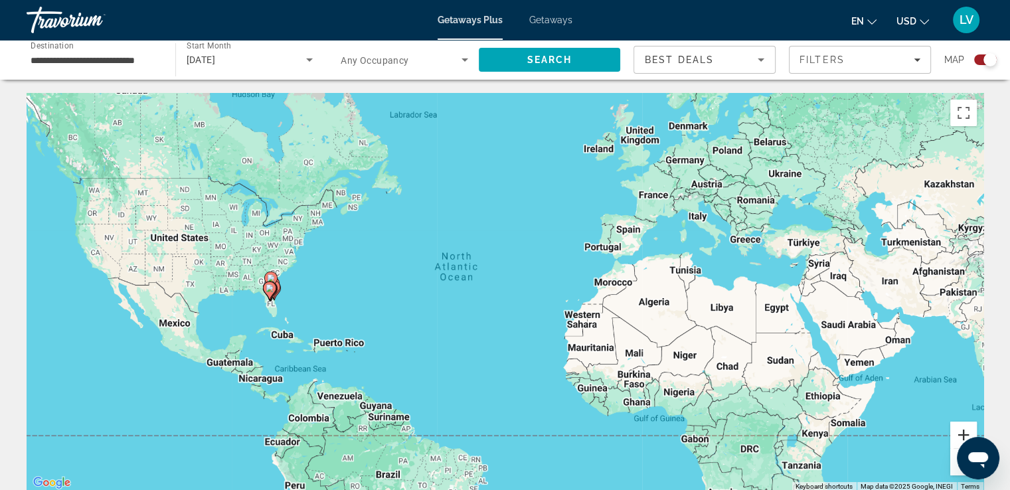
click at [961, 425] on button "Zoom in" at bounding box center [963, 434] width 27 height 27
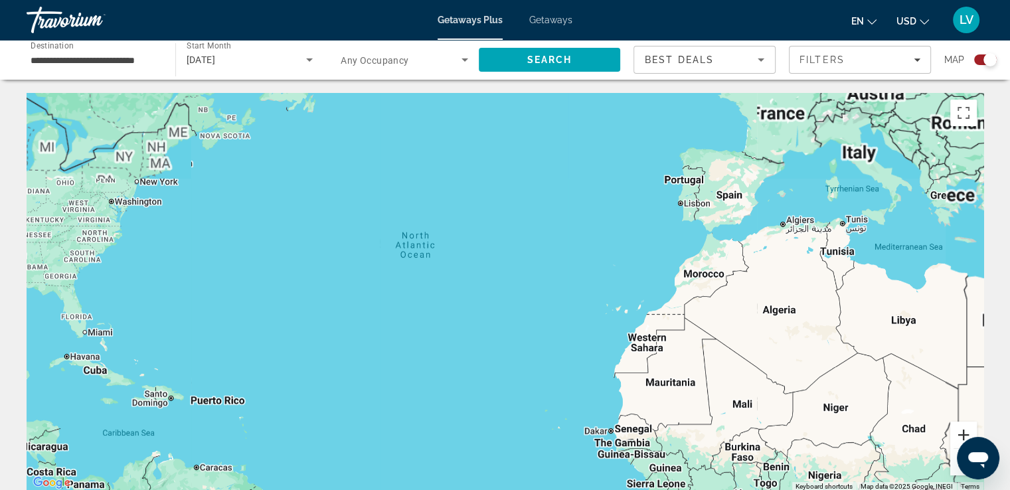
click at [960, 423] on button "Zoom in" at bounding box center [963, 434] width 27 height 27
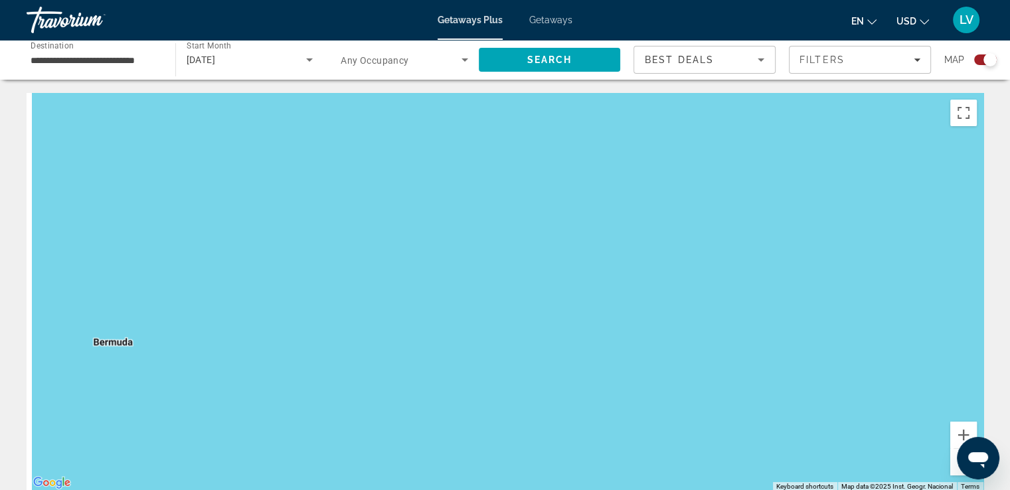
drag, startPoint x: 377, startPoint y: 345, endPoint x: 661, endPoint y: 411, distance: 291.6
click at [1010, 466] on html "**********" at bounding box center [505, 245] width 1010 height 490
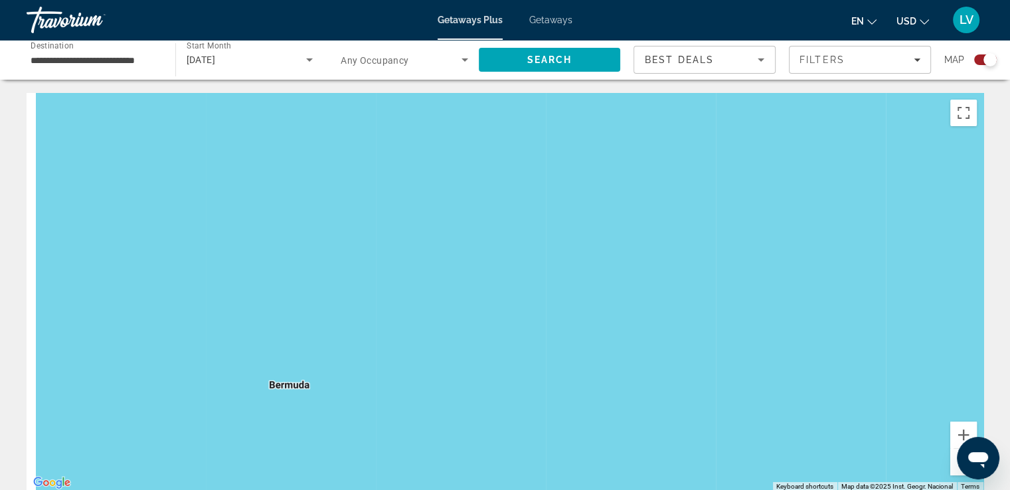
drag, startPoint x: 335, startPoint y: 262, endPoint x: 759, endPoint y: 327, distance: 429.7
click at [759, 328] on div "Main content" at bounding box center [505, 292] width 956 height 398
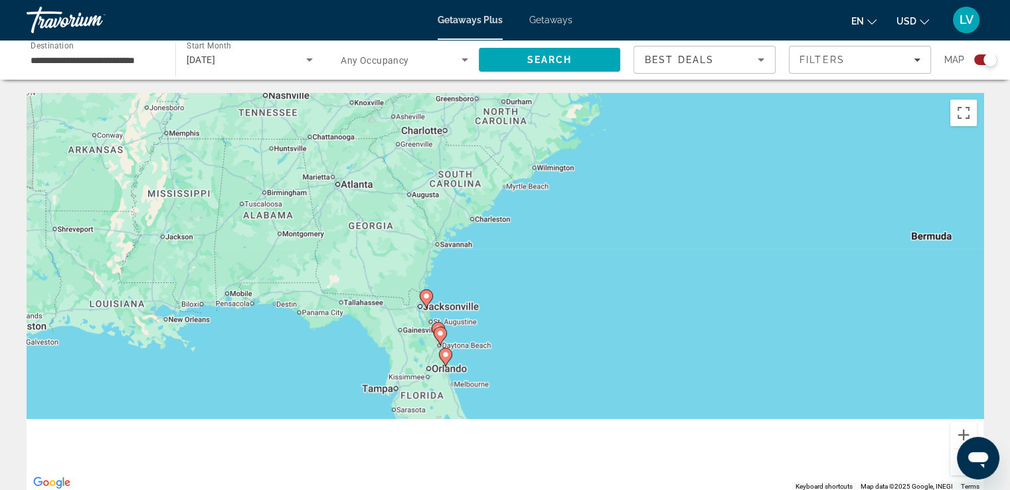
drag, startPoint x: 393, startPoint y: 343, endPoint x: 555, endPoint y: 237, distance: 193.7
click at [530, 102] on div "To activate drag with keyboard, press Alt + Enter. Once in keyboard drag state,…" at bounding box center [505, 292] width 956 height 398
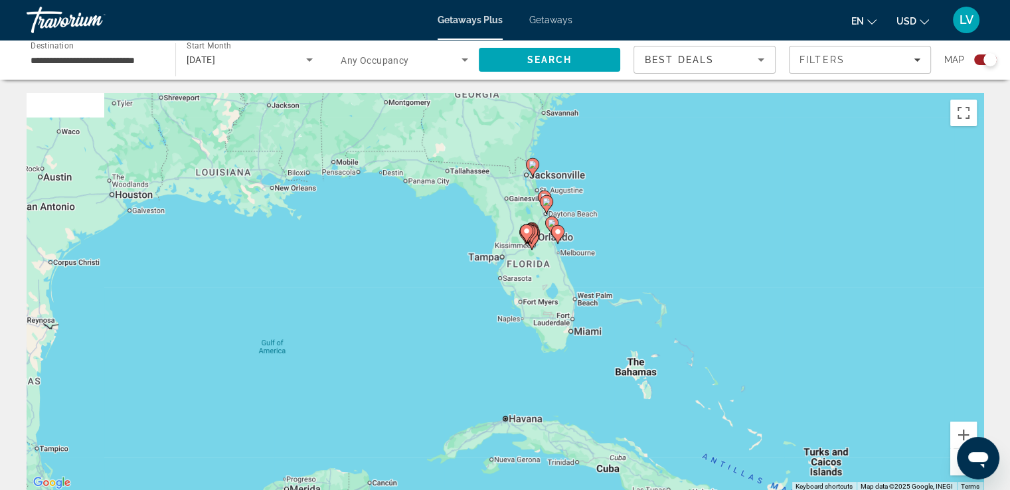
drag, startPoint x: 764, startPoint y: 243, endPoint x: 706, endPoint y: 375, distance: 144.2
click at [707, 375] on div "To activate drag with keyboard, press Alt + Enter. Once in keyboard drag state,…" at bounding box center [505, 292] width 956 height 398
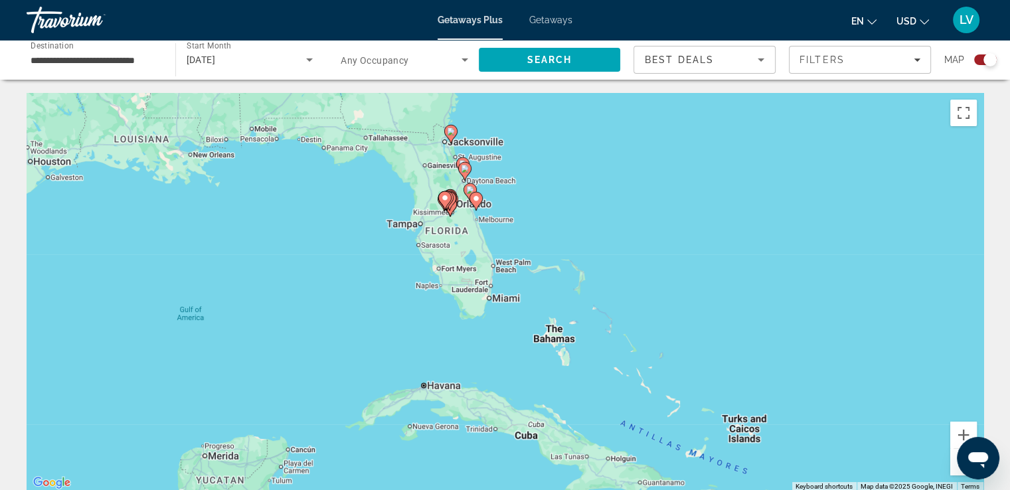
drag, startPoint x: 891, startPoint y: 398, endPoint x: 846, endPoint y: 271, distance: 134.8
click at [846, 271] on div "To activate drag with keyboard, press Alt + Enter. Once in keyboard drag state,…" at bounding box center [505, 292] width 956 height 398
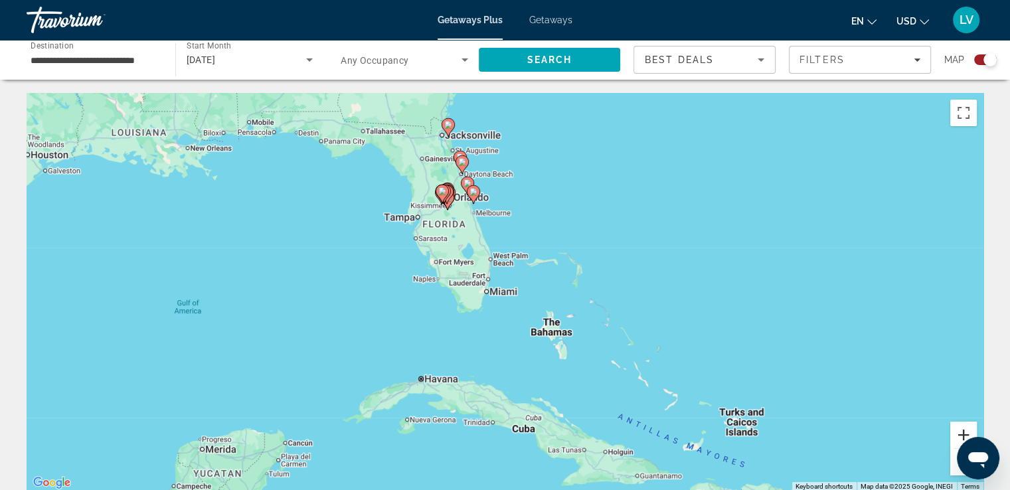
click at [960, 429] on button "Zoom in" at bounding box center [963, 434] width 27 height 27
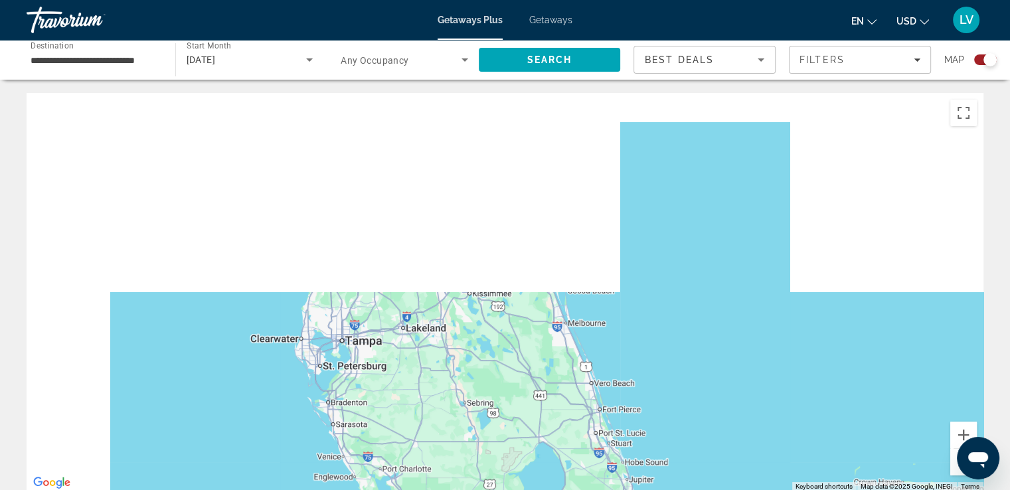
drag, startPoint x: 615, startPoint y: 164, endPoint x: 749, endPoint y: 431, distance: 298.6
click at [810, 489] on html "**********" at bounding box center [505, 245] width 1010 height 490
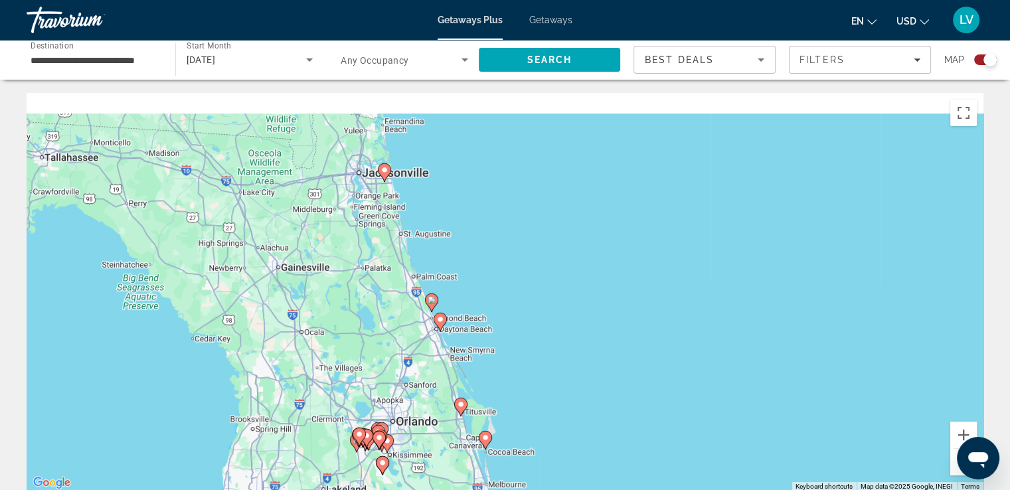
drag, startPoint x: 720, startPoint y: 216, endPoint x: 629, endPoint y: 412, distance: 216.5
click at [629, 412] on div "To activate drag with keyboard, press Alt + Enter. Once in keyboard drag state,…" at bounding box center [505, 292] width 956 height 398
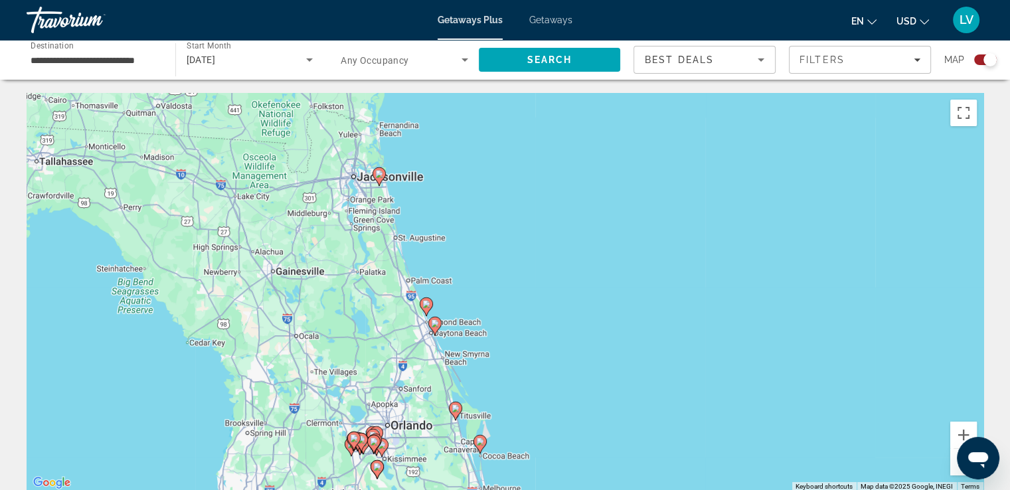
click at [437, 322] on image "Main content" at bounding box center [435, 323] width 8 height 8
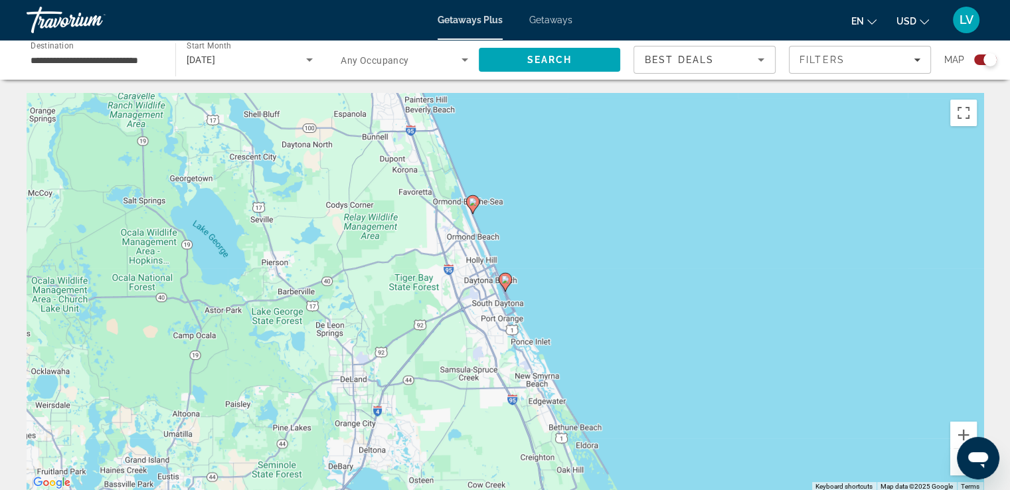
click at [506, 281] on image "Main content" at bounding box center [505, 279] width 8 height 8
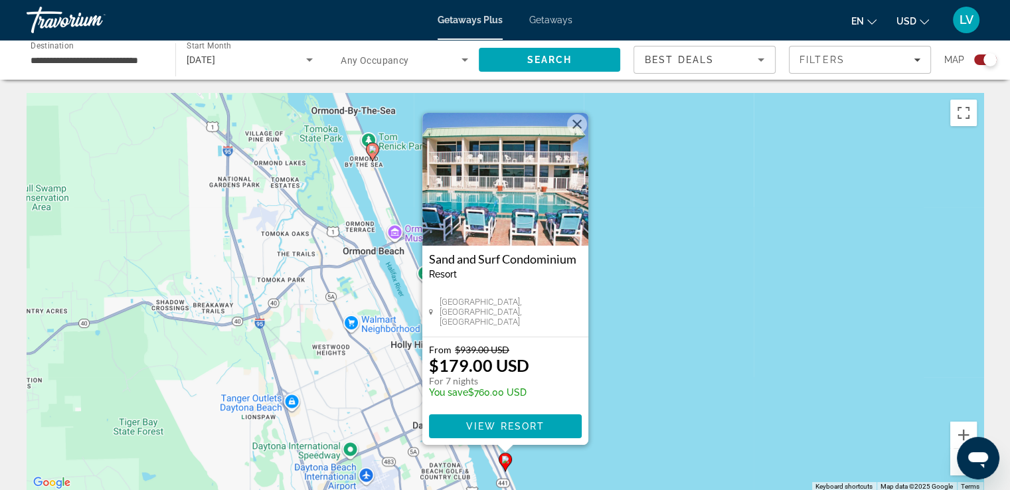
drag, startPoint x: 429, startPoint y: 262, endPoint x: 584, endPoint y: 254, distance: 155.5
click at [581, 258] on div "Sand and Surf Condominium Resort - This is an adults only resort [GEOGRAPHIC_DA…" at bounding box center [505, 291] width 166 height 91
copy h3 "Sand and Surf Condominium"
click at [682, 206] on div "To activate drag with keyboard, press Alt + Enter. Once in keyboard drag state,…" at bounding box center [505, 292] width 956 height 398
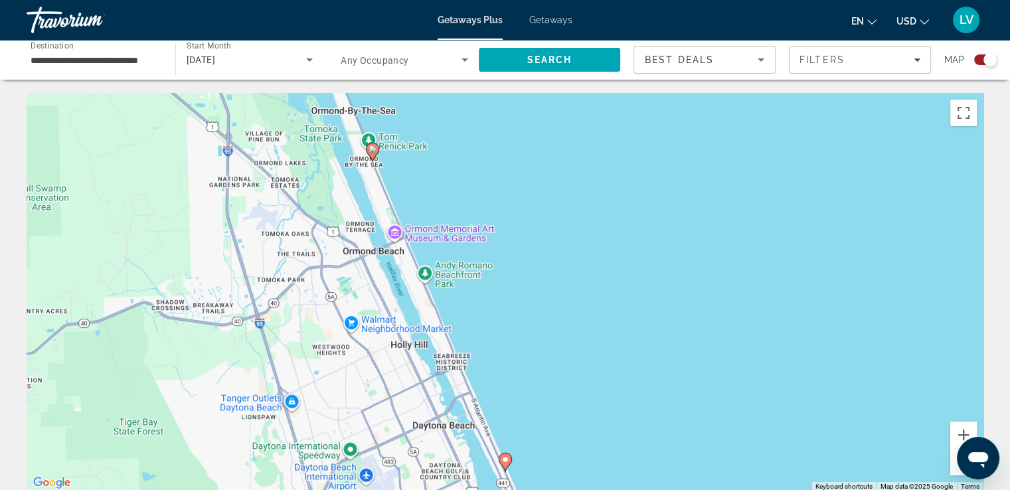
click at [372, 151] on image "Main content" at bounding box center [372, 149] width 8 height 8
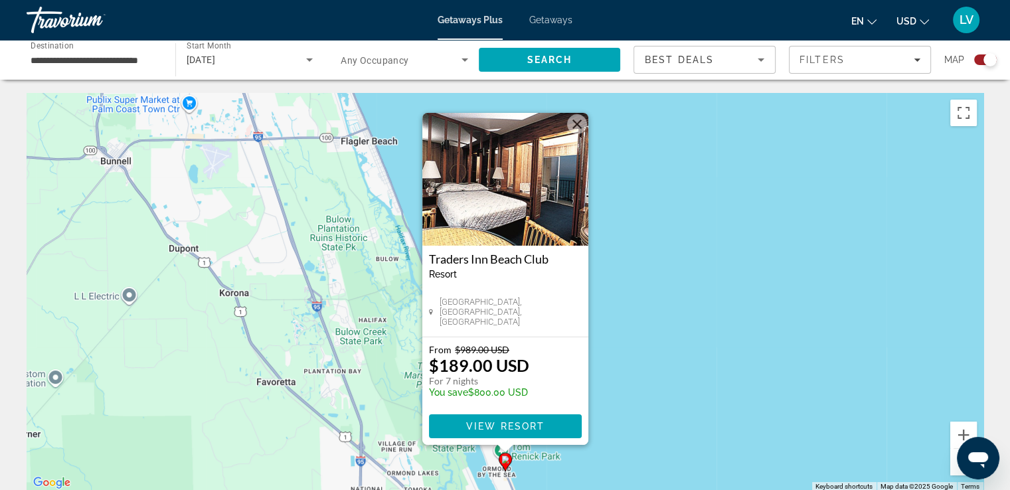
drag, startPoint x: 425, startPoint y: 260, endPoint x: 621, endPoint y: 232, distance: 197.9
click at [584, 264] on div "[GEOGRAPHIC_DATA] - This is an adults only resort [GEOGRAPHIC_DATA], [GEOGRAPHI…" at bounding box center [505, 291] width 166 height 91
copy h3 "Traders Inn Beach Club"
click at [711, 251] on div "To activate drag with keyboard, press Alt + Enter. Once in keyboard drag state,…" at bounding box center [505, 292] width 956 height 398
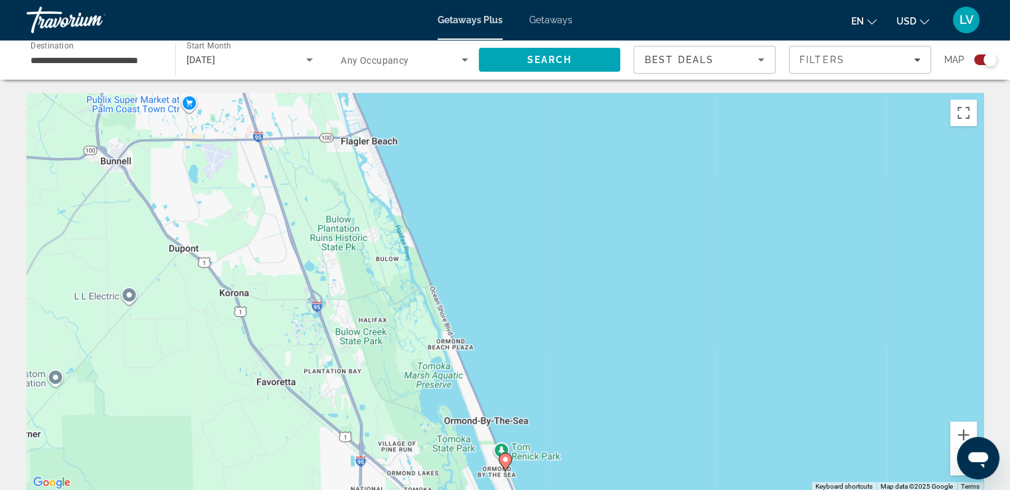
drag, startPoint x: 566, startPoint y: 245, endPoint x: 680, endPoint y: 508, distance: 286.8
click at [680, 489] on html "**********" at bounding box center [505, 245] width 1010 height 490
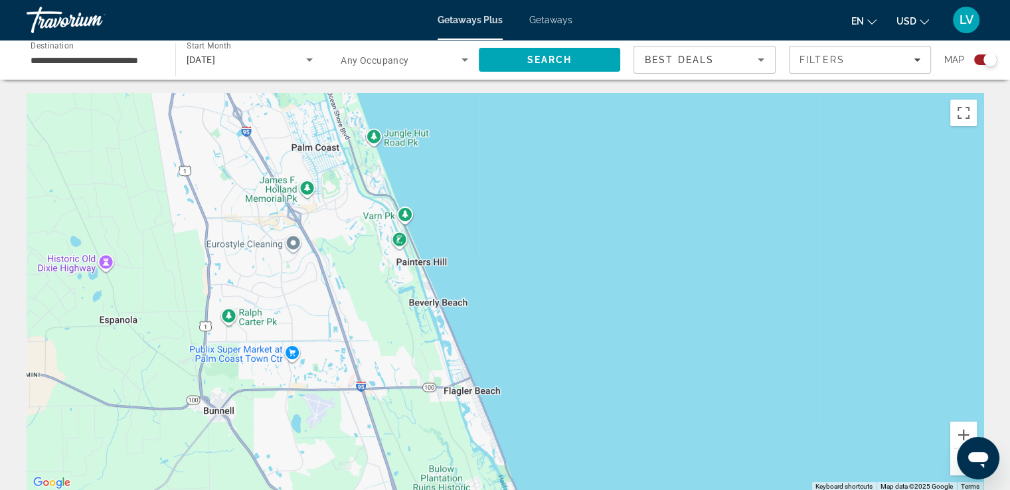
drag, startPoint x: 530, startPoint y: 203, endPoint x: 682, endPoint y: 475, distance: 311.1
click at [682, 474] on div "Main content" at bounding box center [505, 292] width 956 height 398
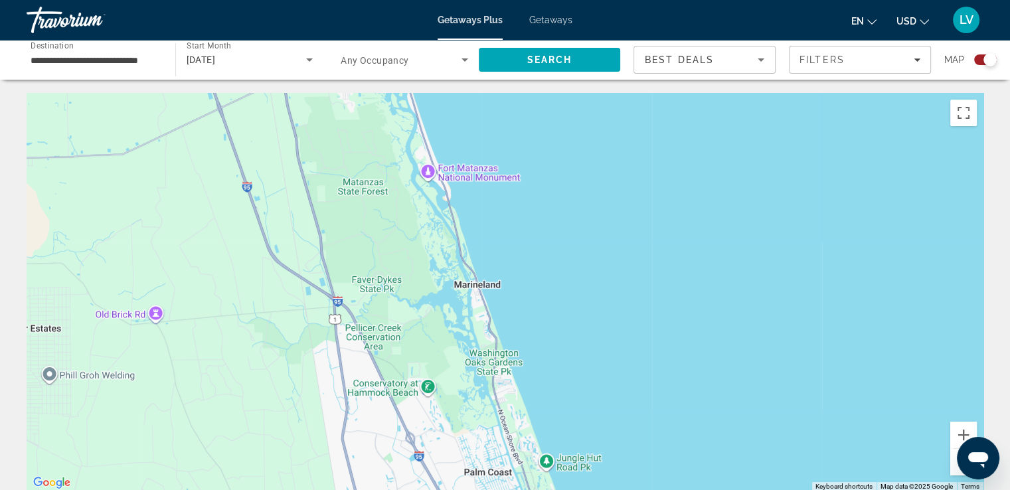
click at [950, 469] on button "Zoom out" at bounding box center [963, 462] width 27 height 27
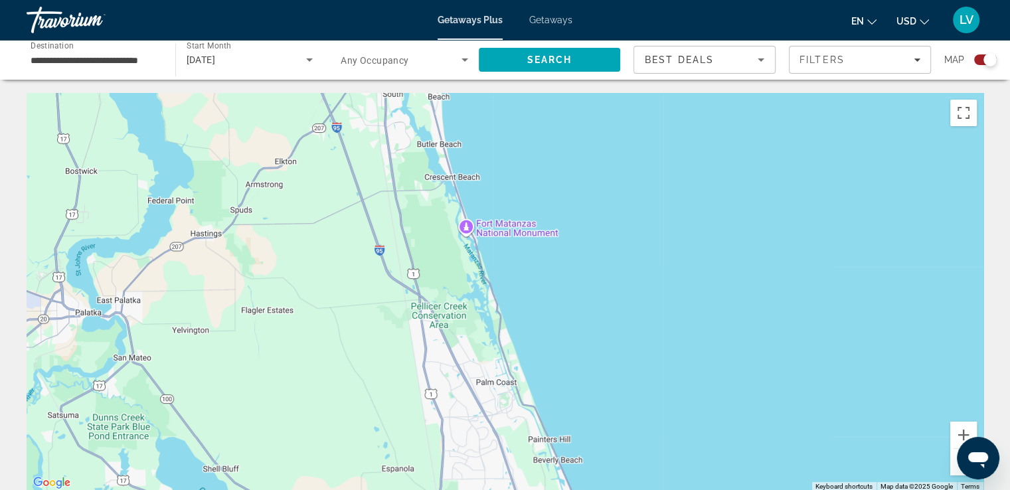
drag, startPoint x: 487, startPoint y: 200, endPoint x: 585, endPoint y: 404, distance: 226.2
click at [593, 402] on div "Main content" at bounding box center [505, 292] width 956 height 398
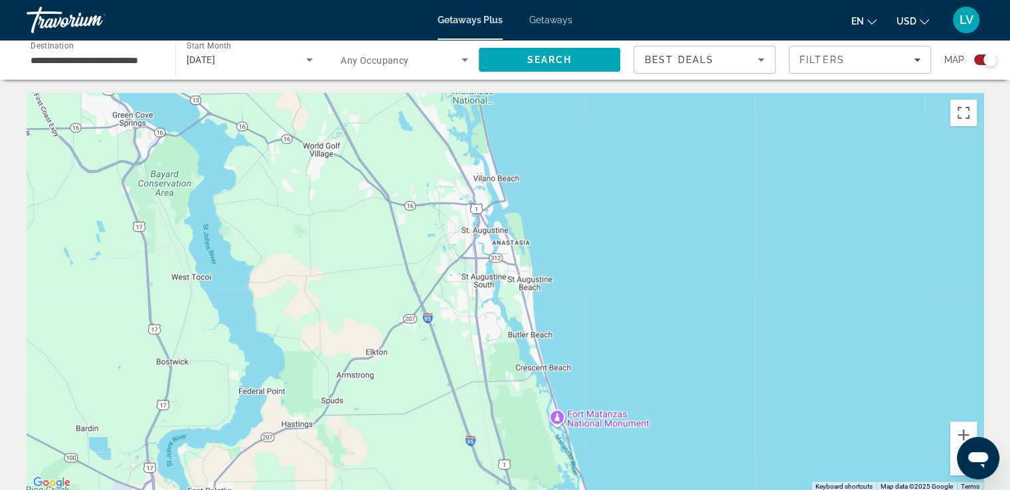
click at [948, 464] on div "Main content" at bounding box center [505, 292] width 956 height 398
click at [953, 465] on button "Zoom out" at bounding box center [963, 462] width 27 height 27
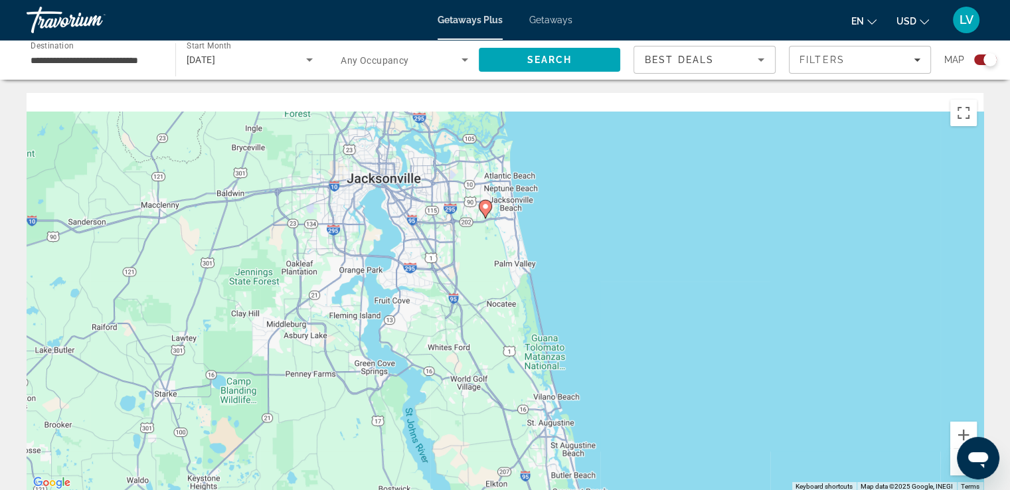
drag, startPoint x: 603, startPoint y: 193, endPoint x: 639, endPoint y: 331, distance: 141.8
click at [661, 375] on div "To activate drag with keyboard, press Alt + Enter. Once in keyboard drag state,…" at bounding box center [505, 292] width 956 height 398
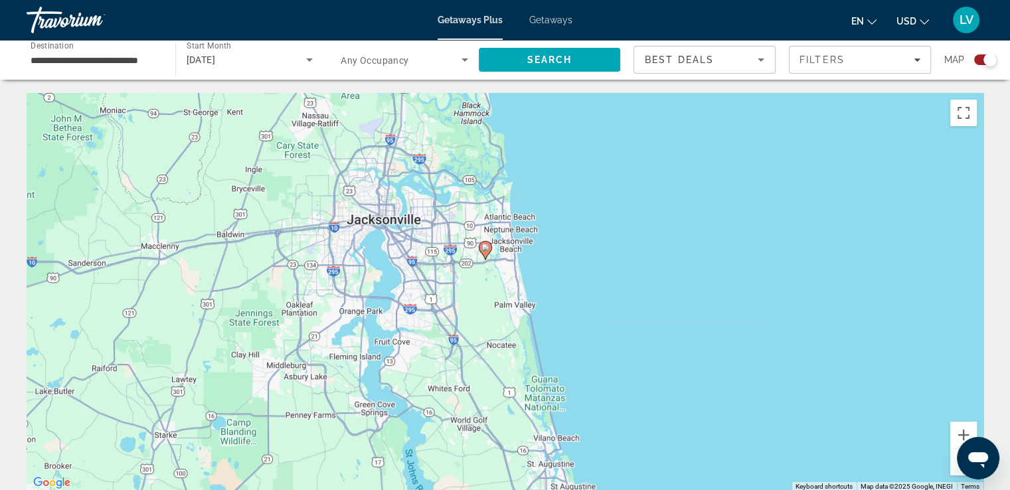
click at [489, 245] on image "Main content" at bounding box center [485, 248] width 8 height 8
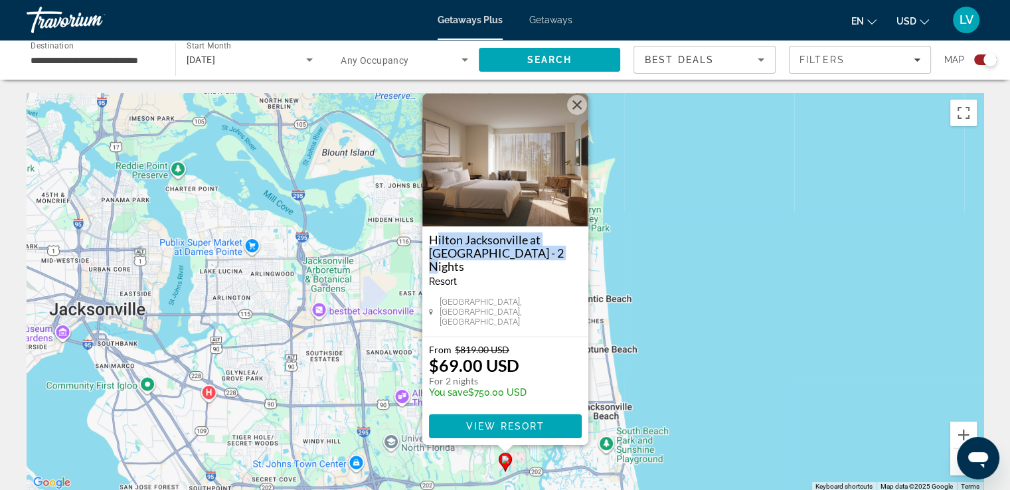
drag, startPoint x: 427, startPoint y: 259, endPoint x: 545, endPoint y: 278, distance: 119.7
click at [545, 278] on div "[GEOGRAPHIC_DATA] at [GEOGRAPHIC_DATA] - 2 Nights Resort - This is an adults on…" at bounding box center [505, 281] width 166 height 110
copy h3 "Hilton Jacksonville at [GEOGRAPHIC_DATA] - 2 Nights"
click at [577, 115] on button "Close" at bounding box center [577, 105] width 20 height 20
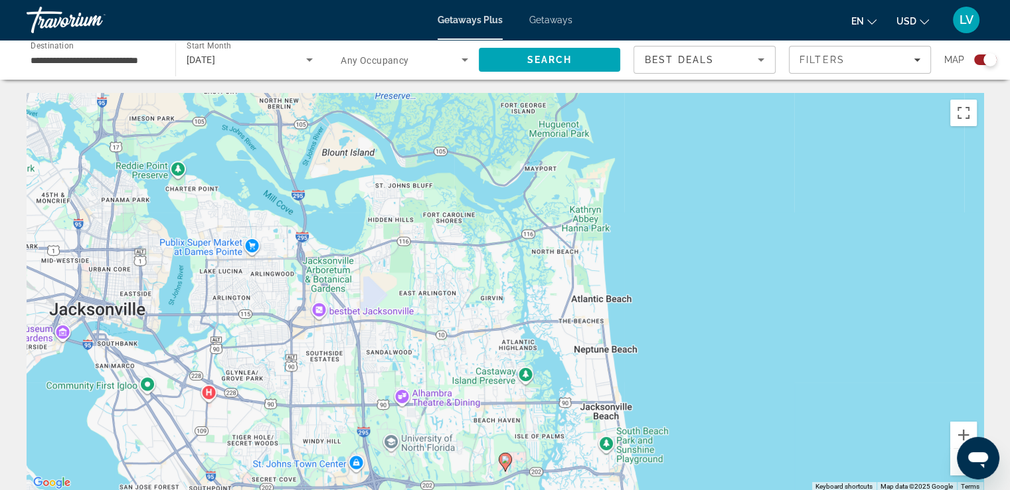
click at [951, 467] on button "Zoom out" at bounding box center [963, 462] width 27 height 27
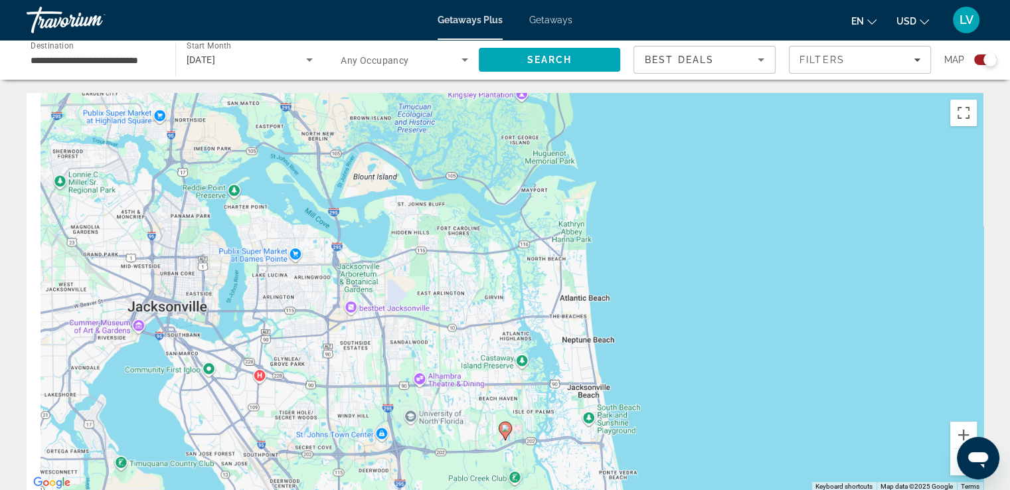
click at [951, 467] on button "Zoom out" at bounding box center [963, 462] width 27 height 27
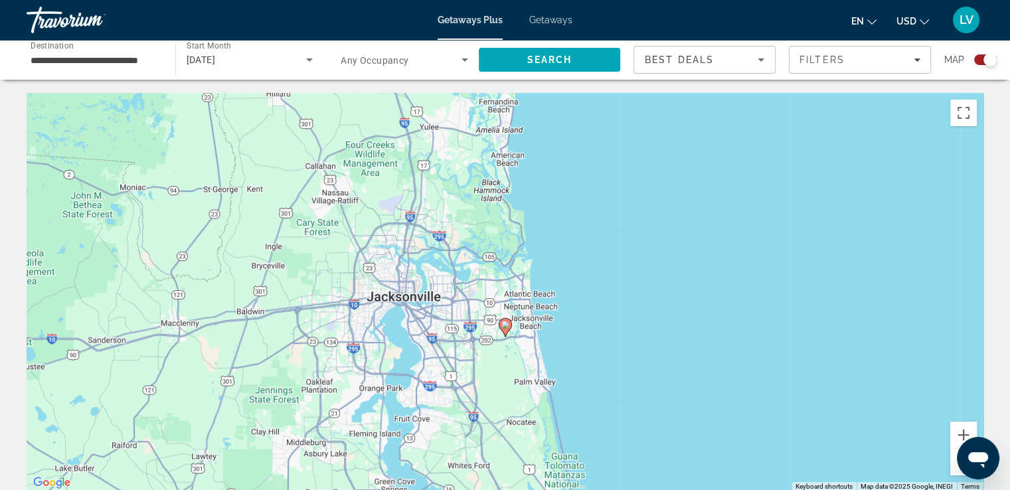
click at [951, 467] on button "Zoom out" at bounding box center [963, 462] width 27 height 27
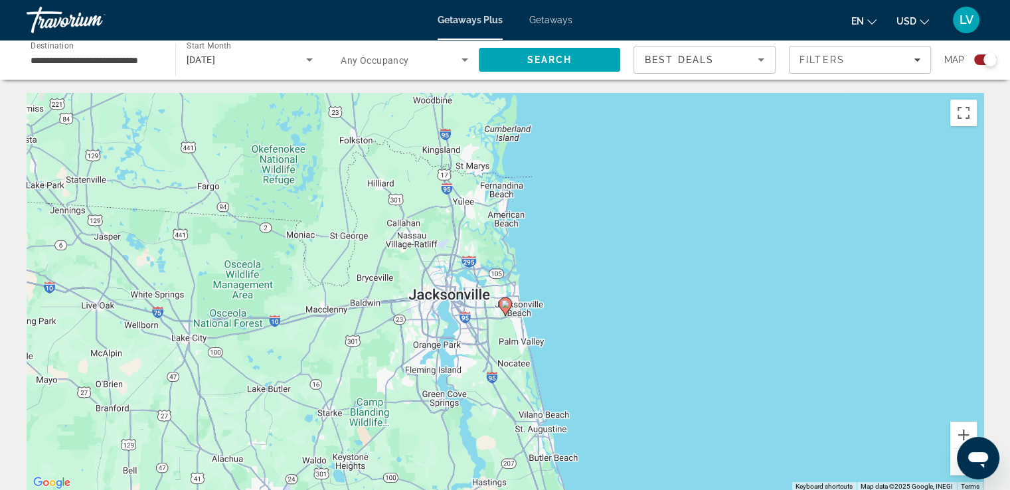
click at [951, 467] on button "Zoom out" at bounding box center [963, 462] width 27 height 27
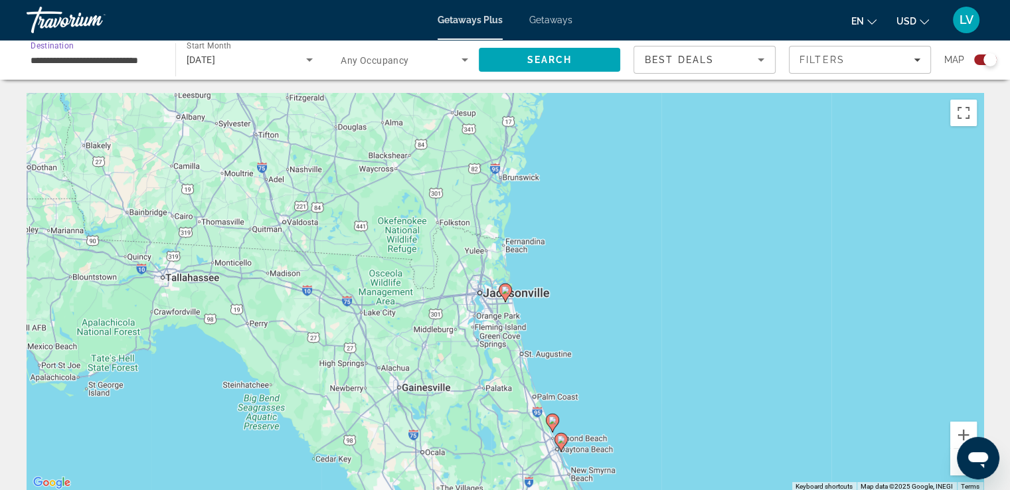
click at [117, 56] on input "**********" at bounding box center [94, 60] width 127 height 16
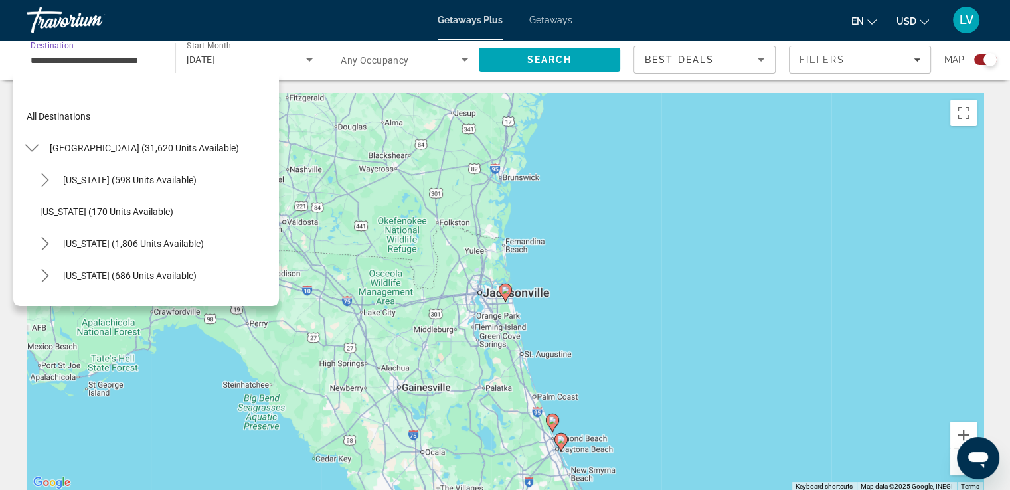
scroll to position [206, 0]
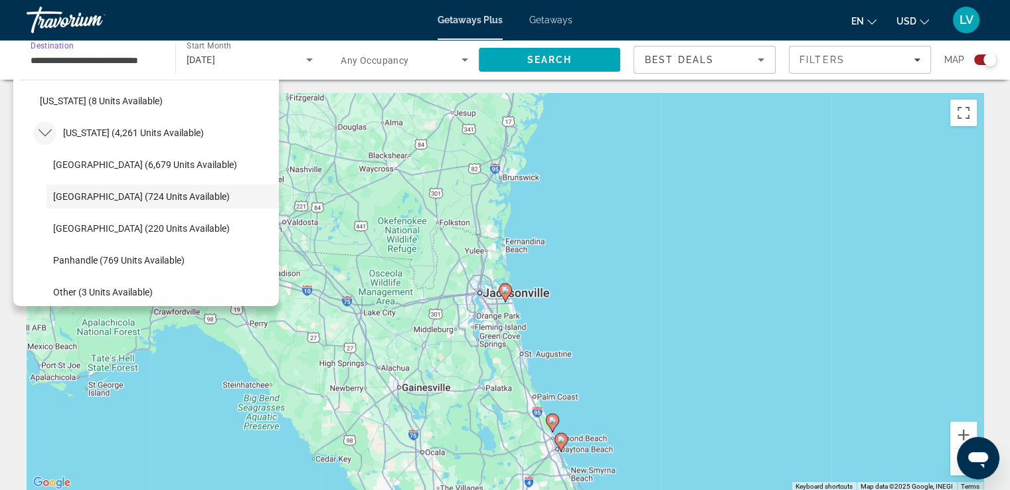
click at [46, 132] on icon "Toggle Florida (4,261 units available) submenu" at bounding box center [44, 132] width 13 height 13
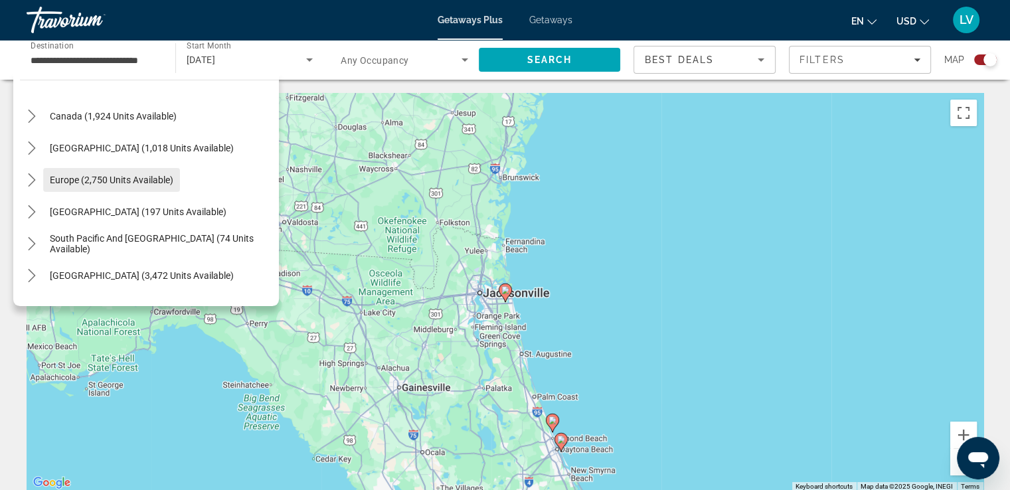
scroll to position [1293, 0]
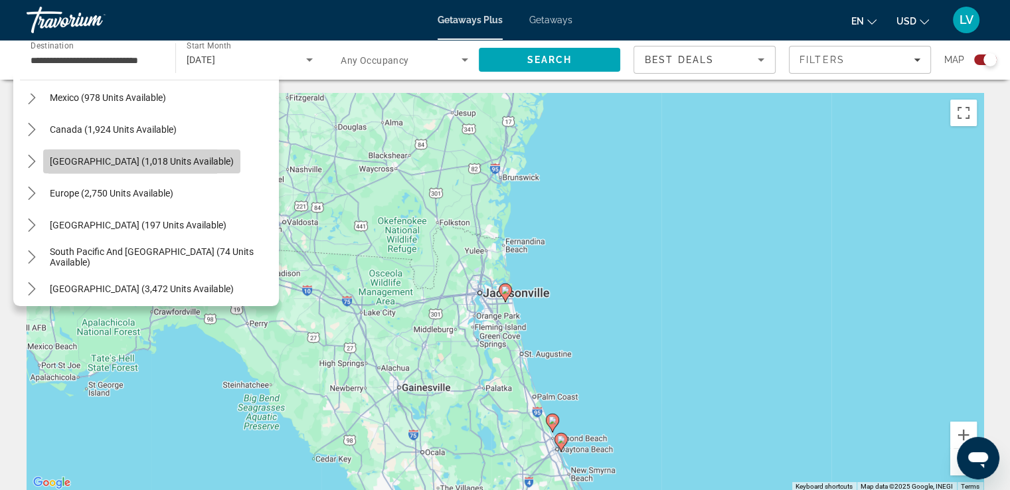
click at [74, 169] on span "Select destination: Caribbean & Atlantic Islands (1,018 units available)" at bounding box center [141, 161] width 197 height 32
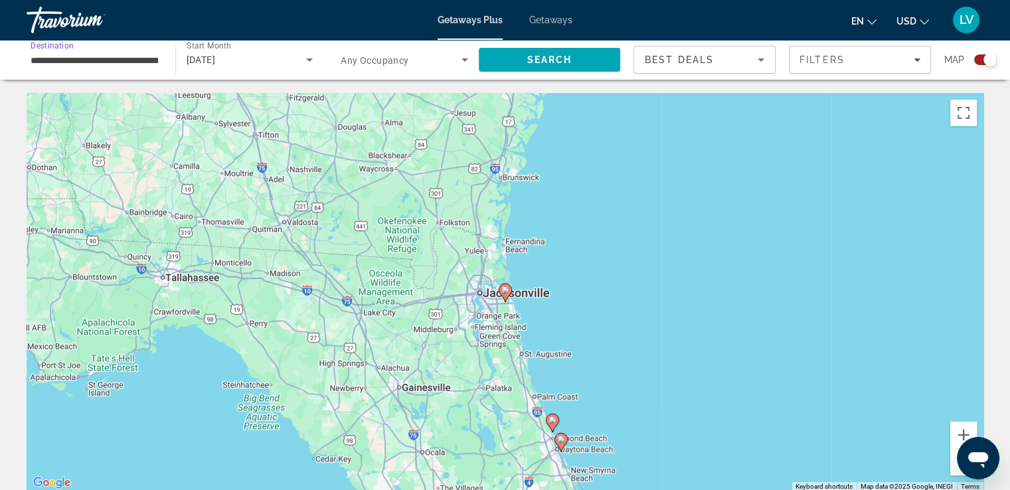
click at [203, 77] on div "[DATE]" at bounding box center [250, 59] width 127 height 37
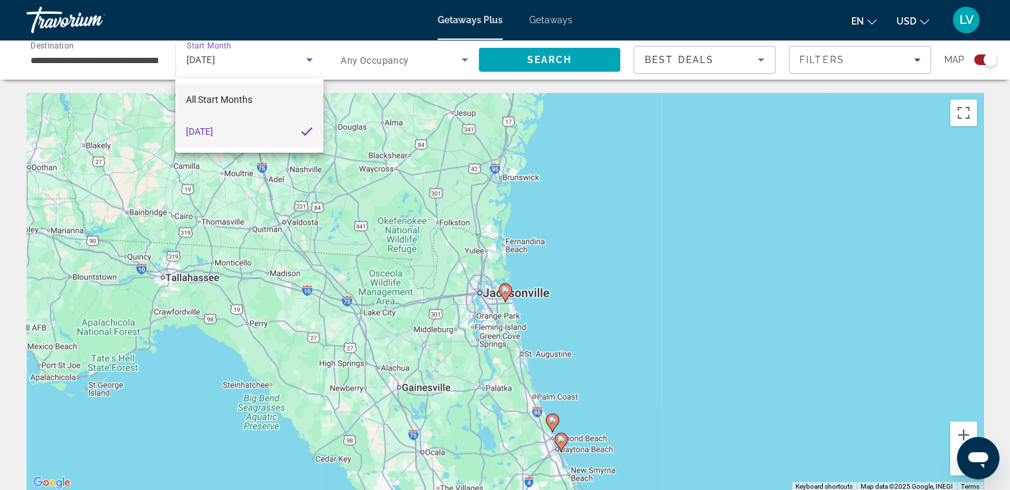
click at [215, 95] on span "All Start Months" at bounding box center [219, 99] width 66 height 11
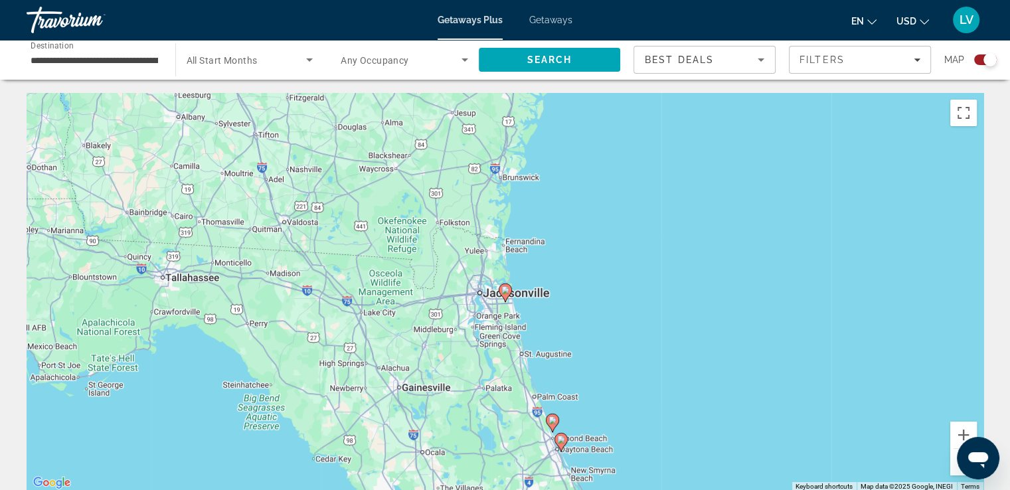
click at [220, 64] on span "All Start Months" at bounding box center [222, 60] width 71 height 11
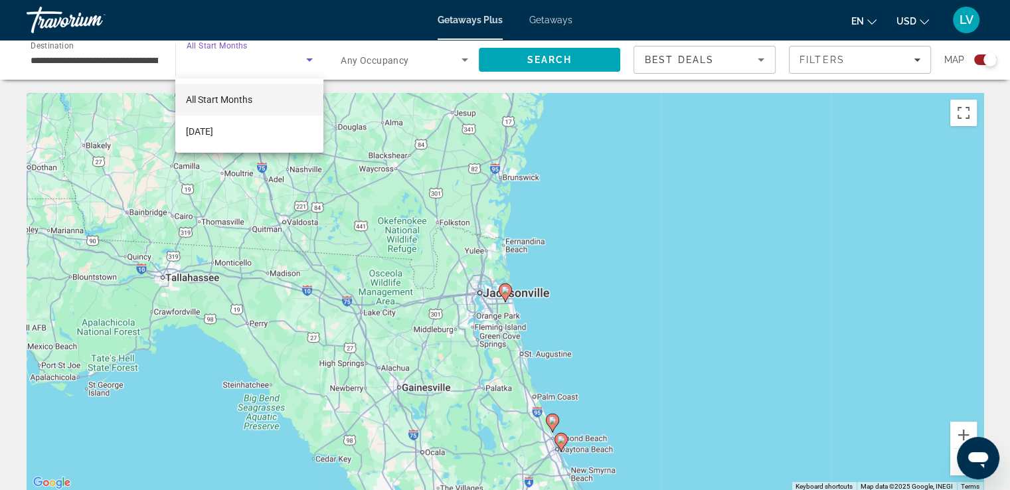
click at [151, 75] on div at bounding box center [505, 245] width 1010 height 490
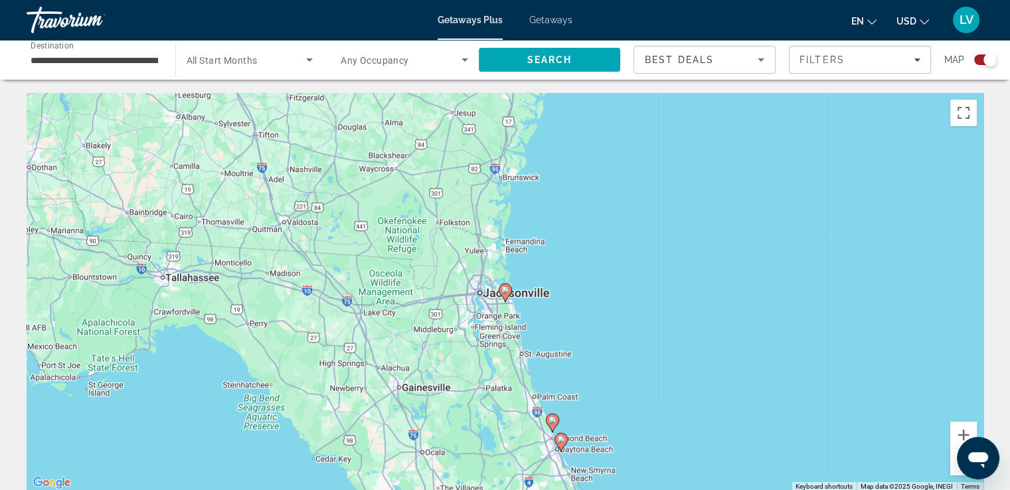
click at [153, 60] on input "**********" at bounding box center [94, 60] width 127 height 16
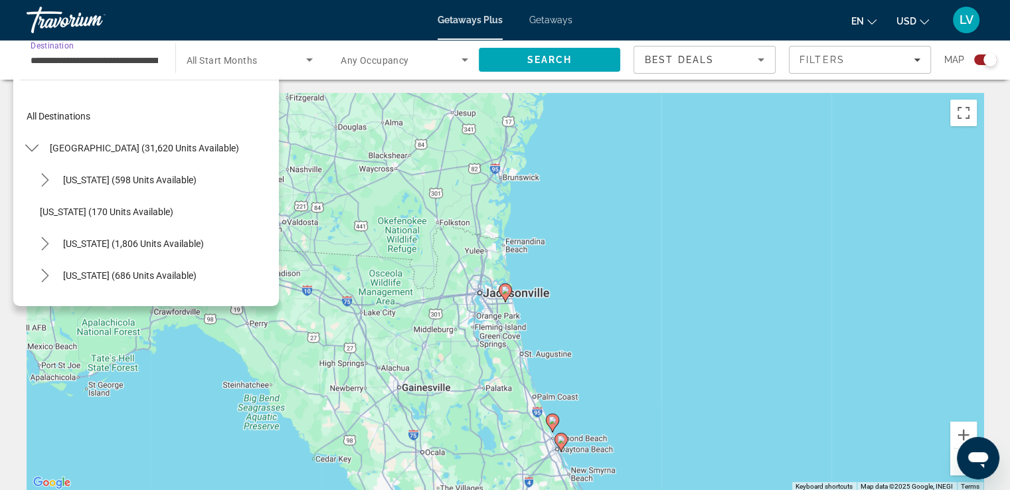
scroll to position [1258, 0]
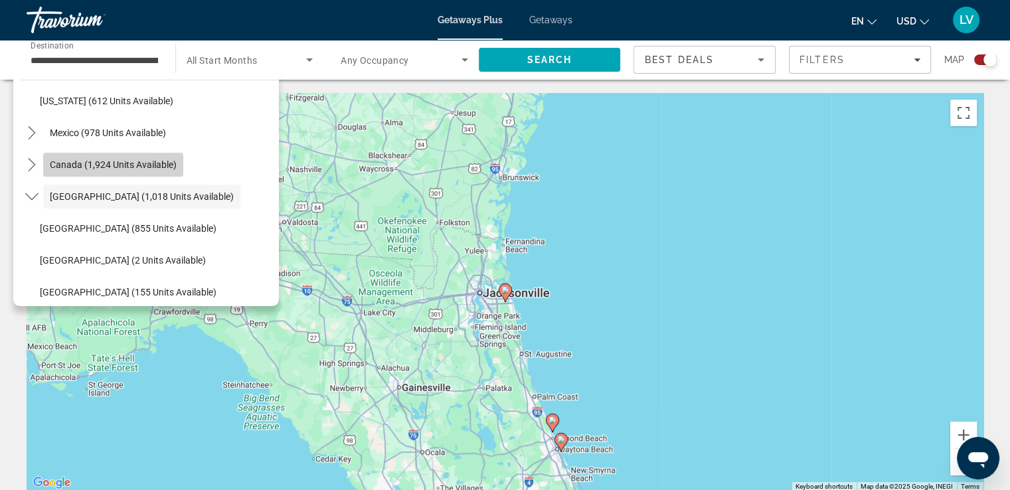
click at [95, 168] on span "Canada (1,924 units available)" at bounding box center [113, 164] width 127 height 11
type input "**********"
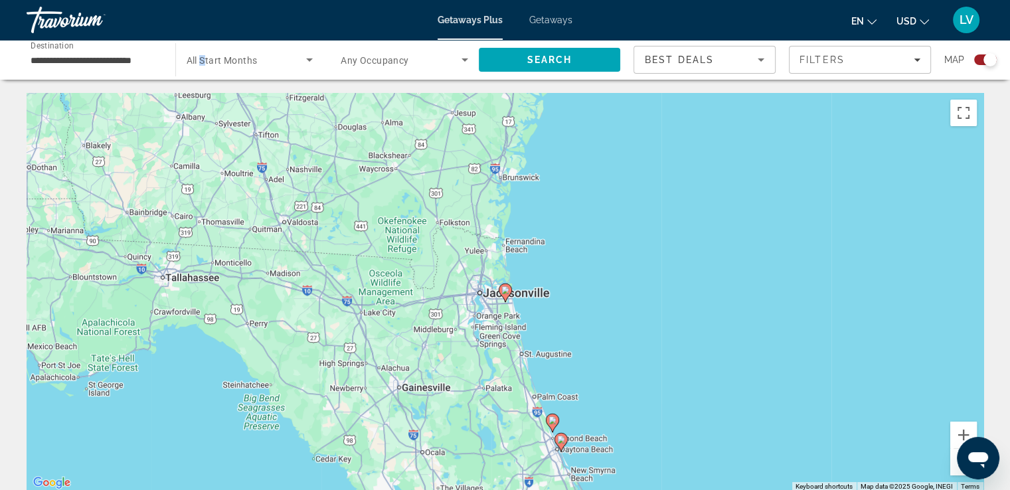
click at [203, 64] on span "All Start Months" at bounding box center [222, 60] width 71 height 11
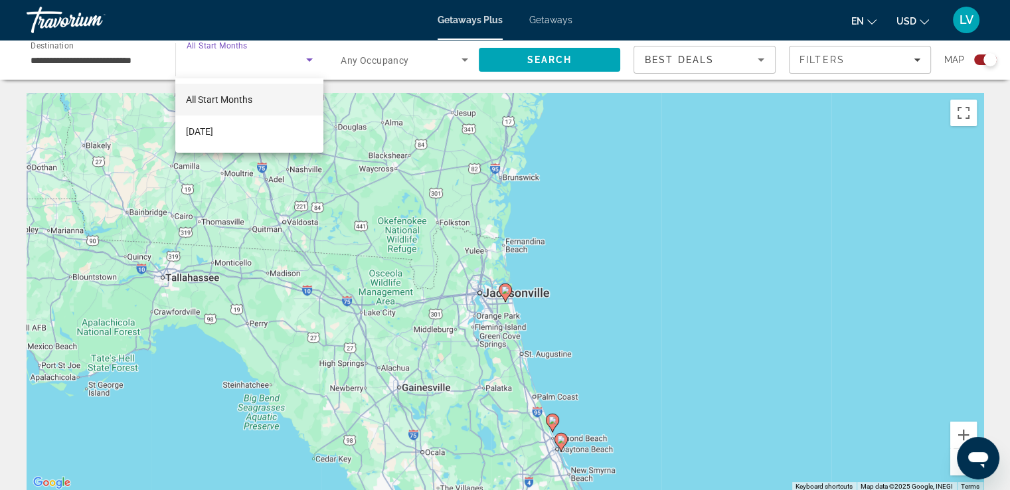
click at [154, 73] on div at bounding box center [505, 245] width 1010 height 490
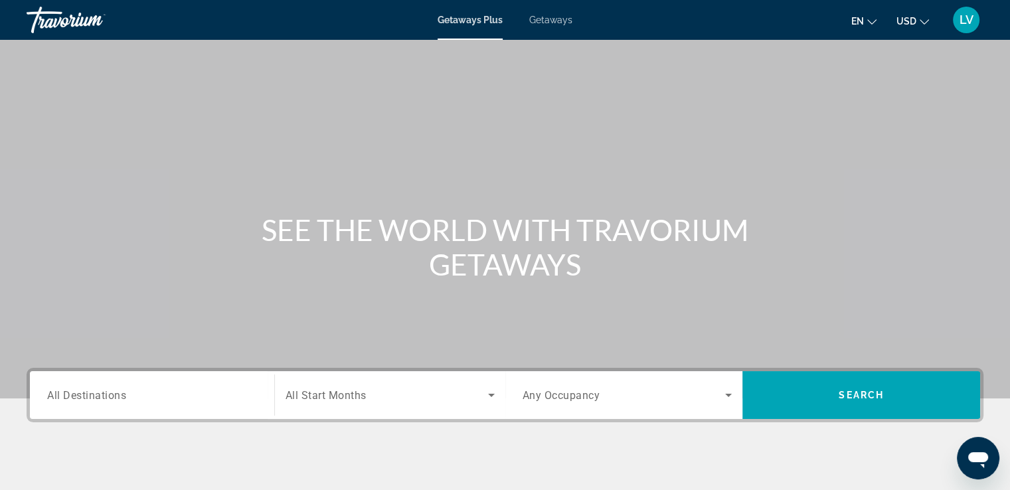
click at [542, 3] on div "Getaways Plus Getaways en English Español Français Italiano Português русский U…" at bounding box center [505, 20] width 1010 height 35
click at [543, 22] on span "Getaways" at bounding box center [550, 20] width 43 height 11
drag, startPoint x: 138, startPoint y: 396, endPoint x: 141, endPoint y: 388, distance: 8.6
click at [138, 396] on input "Destination All Destinations" at bounding box center [152, 396] width 210 height 16
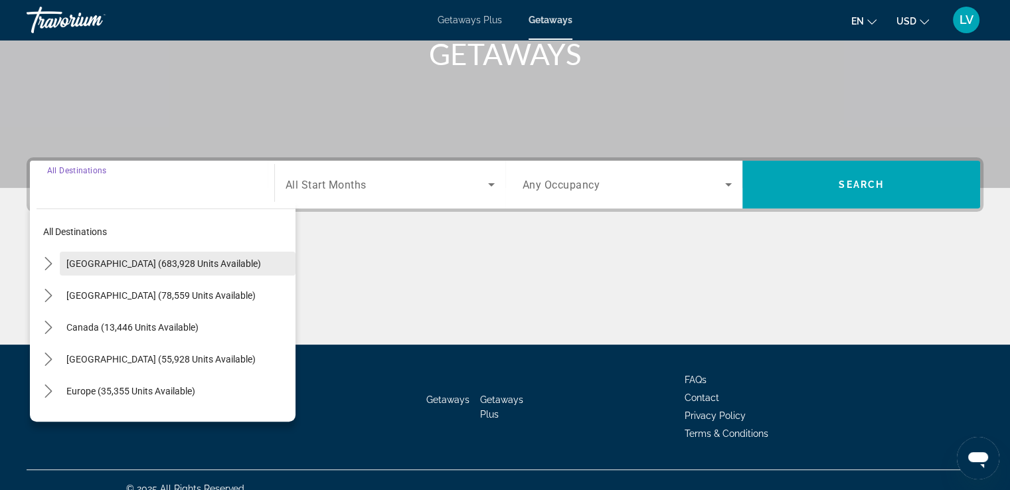
scroll to position [228, 0]
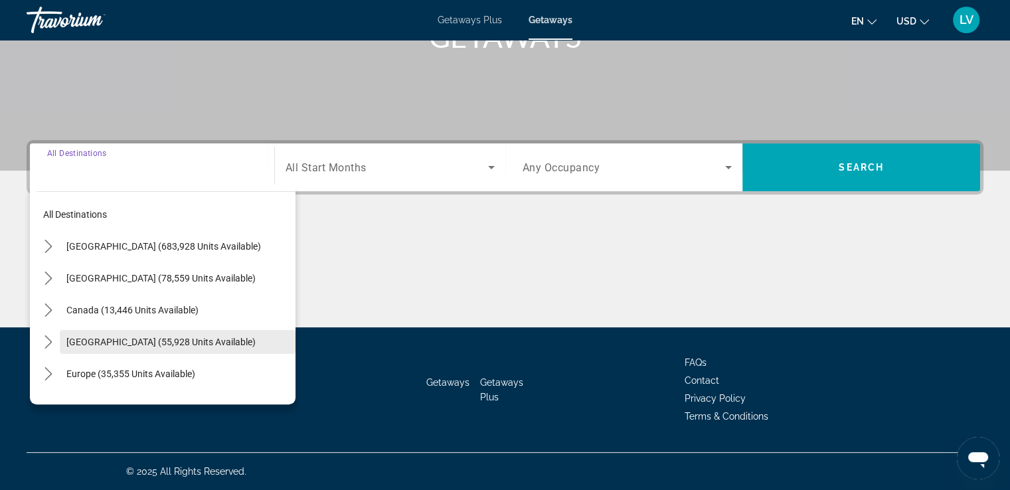
click at [134, 344] on span "[GEOGRAPHIC_DATA] (55,928 units available)" at bounding box center [160, 342] width 189 height 11
type input "**********"
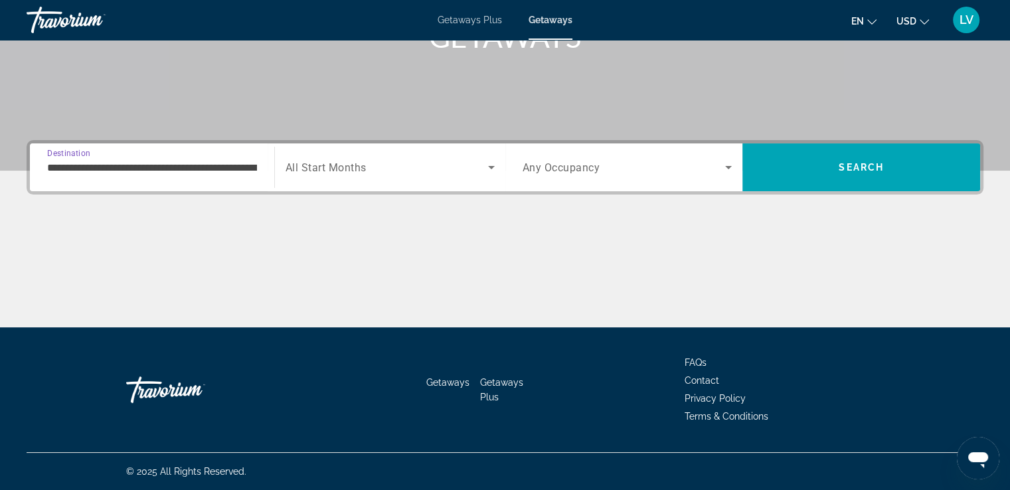
click at [388, 165] on span "Search widget" at bounding box center [386, 167] width 202 height 16
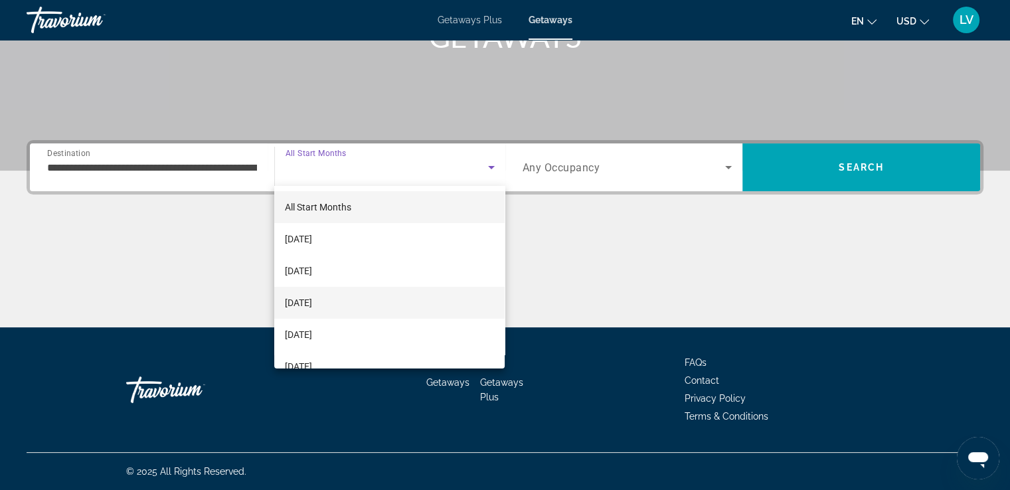
click at [312, 309] on span "[DATE]" at bounding box center [298, 303] width 27 height 16
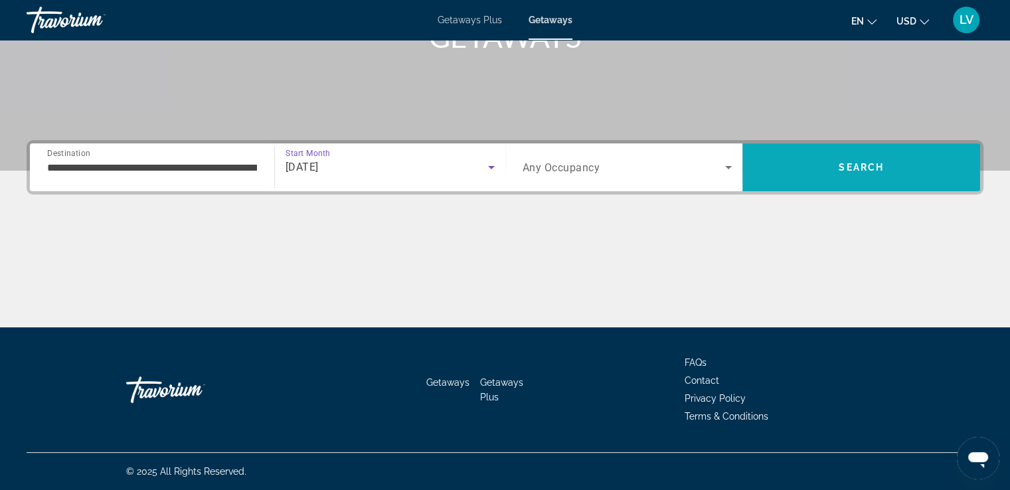
click at [913, 186] on span "Search" at bounding box center [861, 167] width 238 height 48
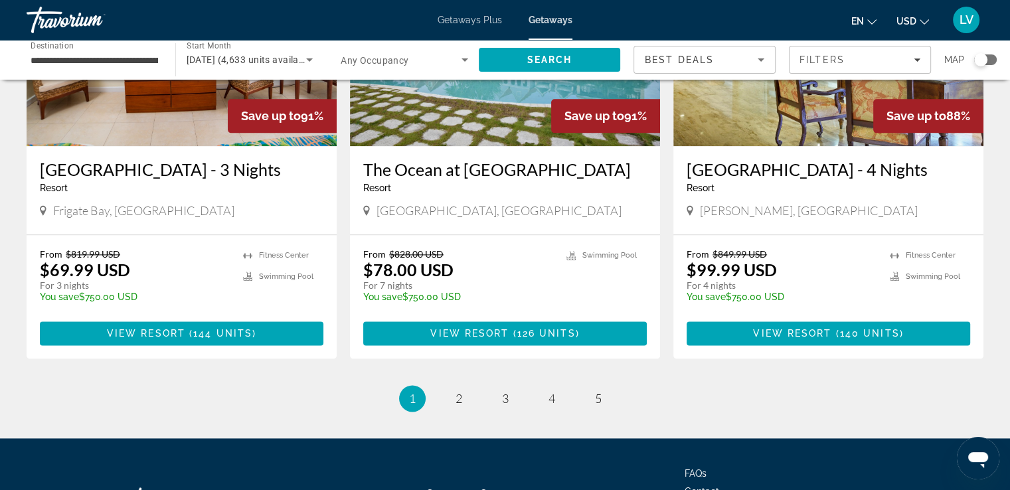
scroll to position [1716, 0]
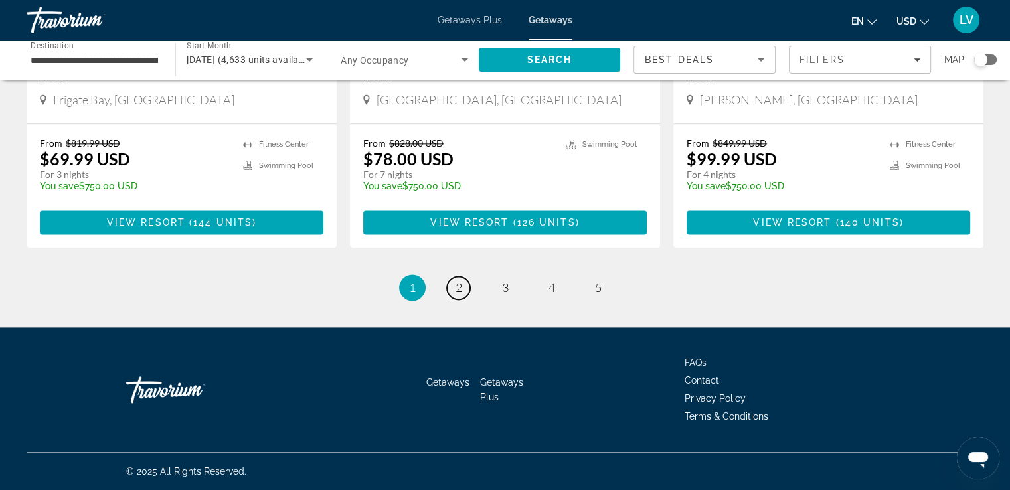
click at [458, 292] on span "2" at bounding box center [458, 287] width 7 height 15
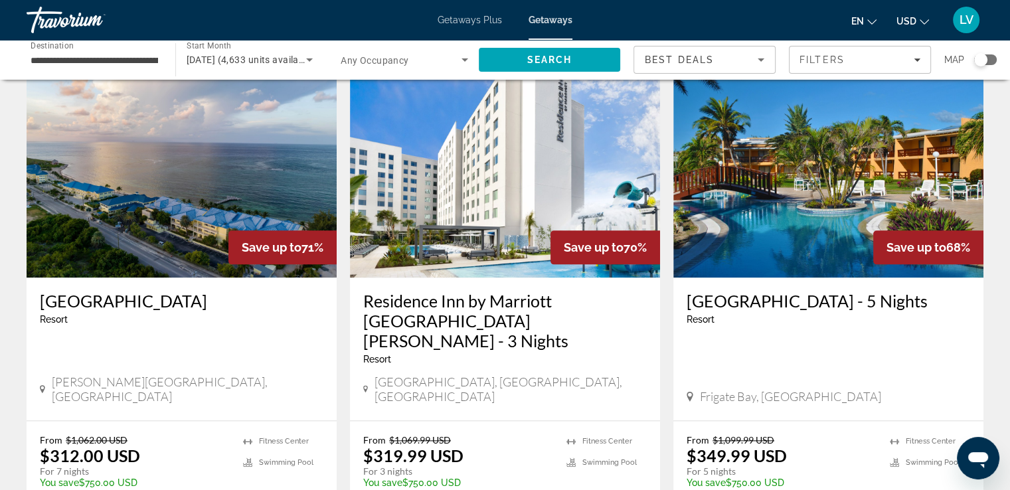
scroll to position [1593, 0]
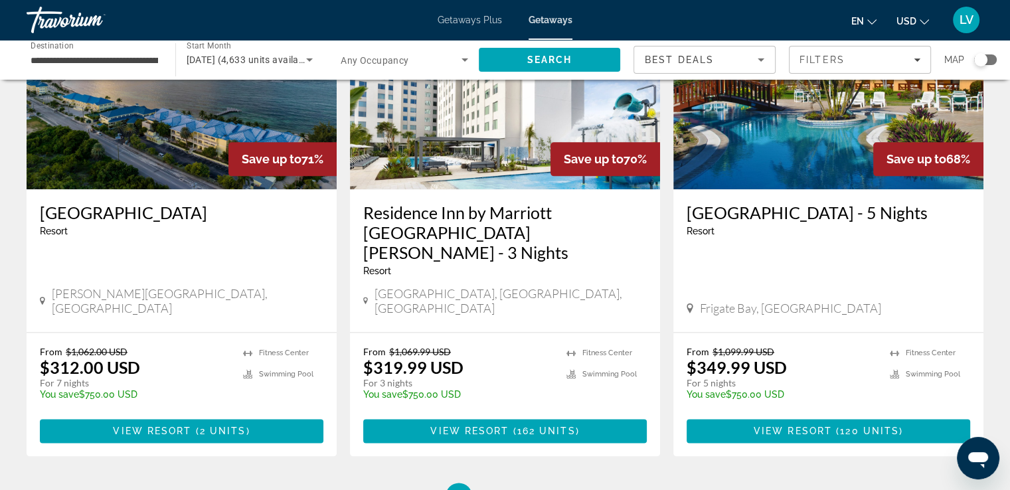
drag, startPoint x: 33, startPoint y: 157, endPoint x: 240, endPoint y: 156, distance: 207.8
click at [223, 189] on div "[GEOGRAPHIC_DATA] - This is an adults only resort [PERSON_NAME][GEOGRAPHIC_DATA…" at bounding box center [182, 260] width 310 height 143
drag, startPoint x: 162, startPoint y: 166, endPoint x: 751, endPoint y: 416, distance: 639.7
click at [754, 483] on ul "2 / 5 page 1 You're on page 2 page 3 page 4 page 5" at bounding box center [505, 496] width 956 height 27
click at [510, 485] on link "page 3" at bounding box center [504, 496] width 23 height 23
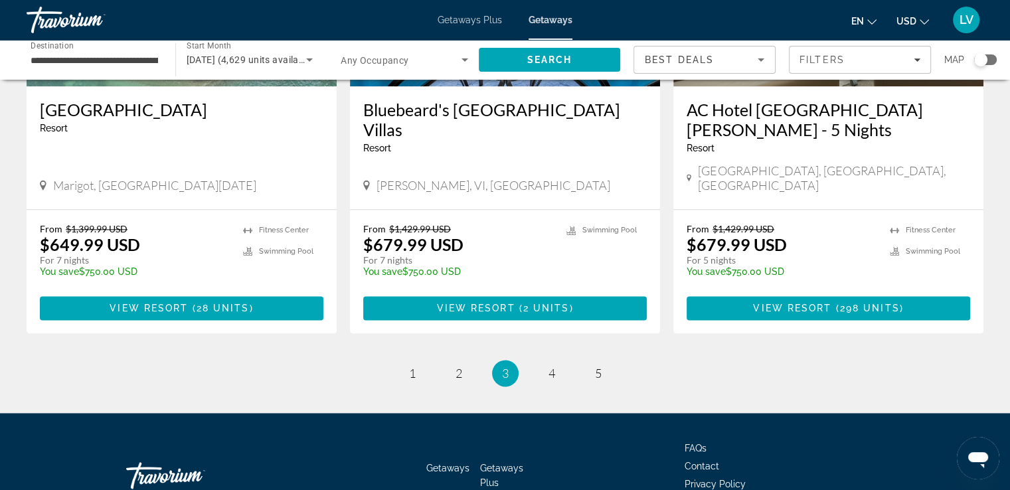
scroll to position [1677, 0]
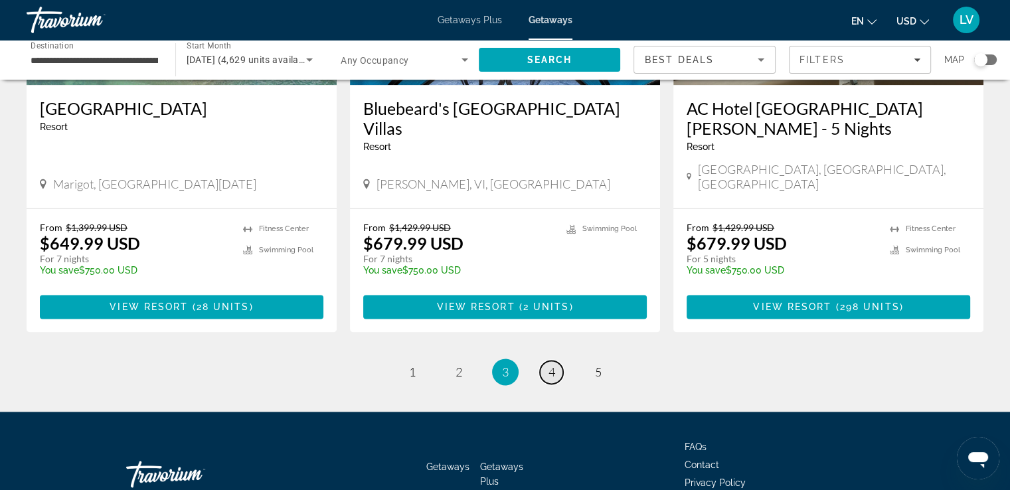
click at [542, 360] on link "page 4" at bounding box center [551, 371] width 23 height 23
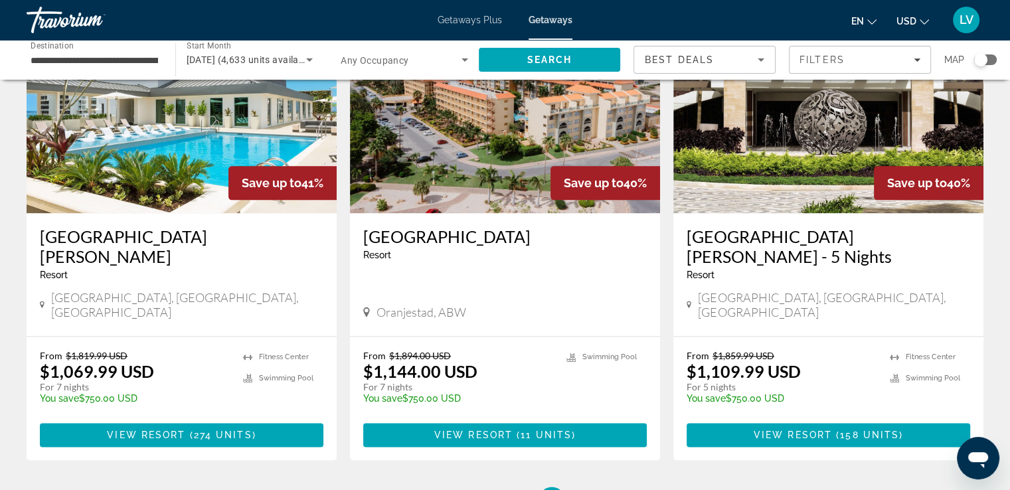
scroll to position [1593, 0]
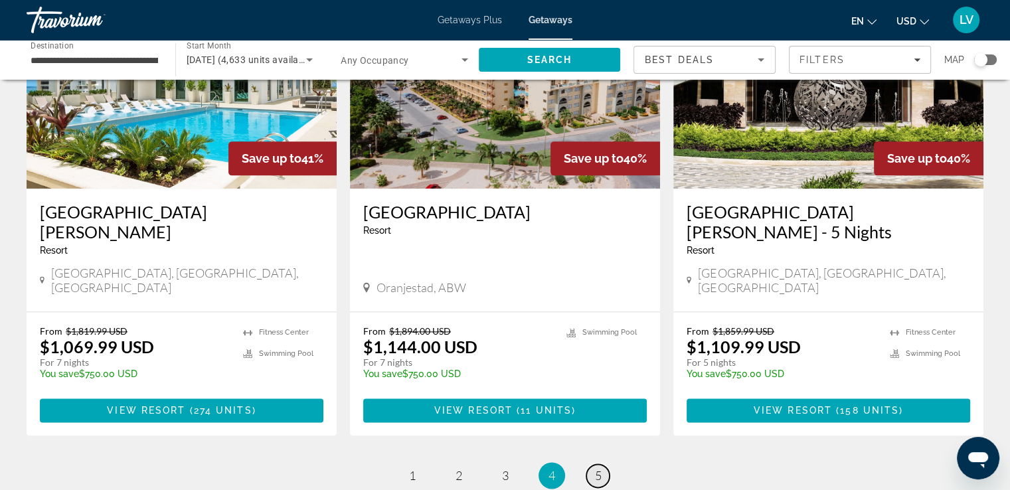
click at [593, 464] on link "page 5" at bounding box center [597, 475] width 23 height 23
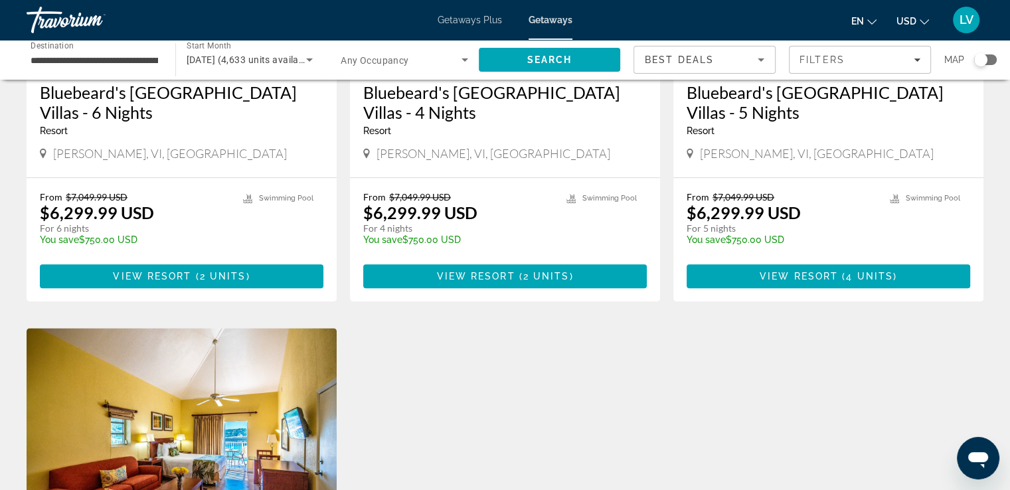
scroll to position [1527, 0]
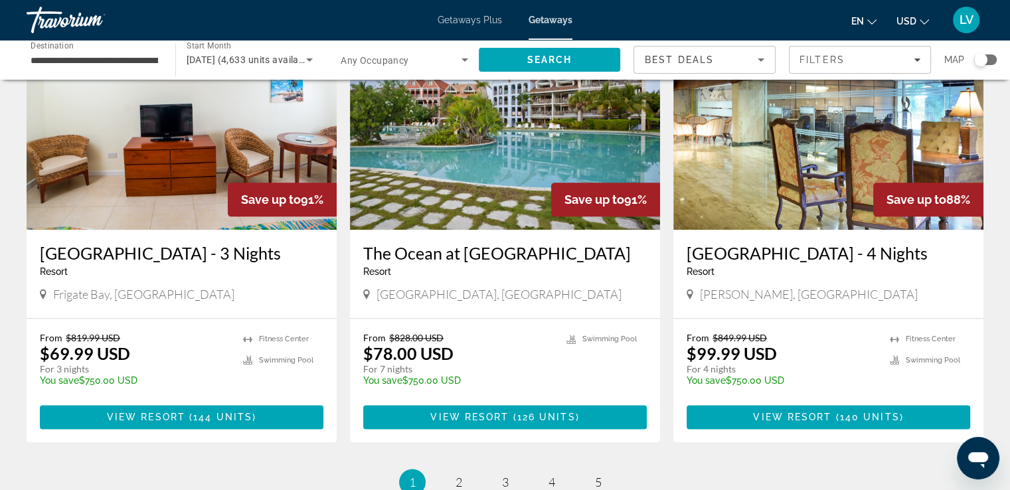
scroll to position [1584, 0]
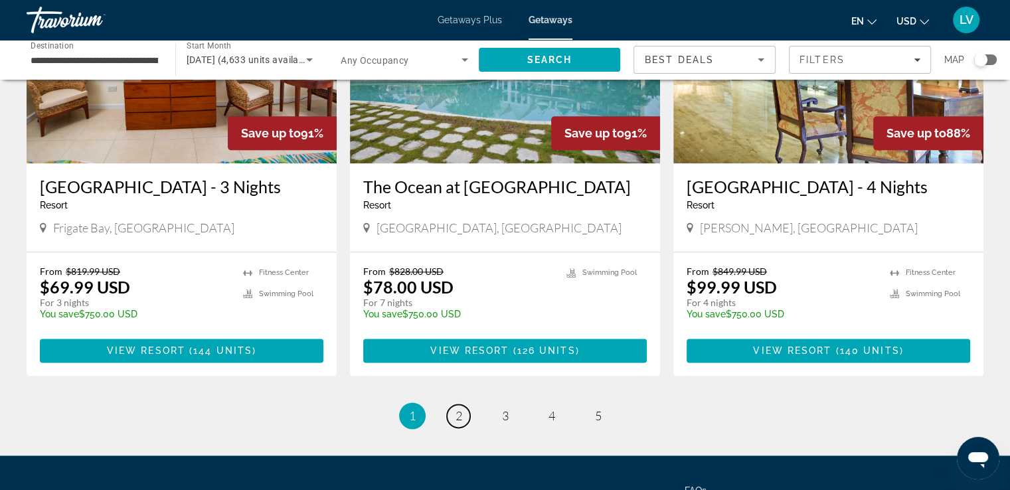
click at [451, 423] on link "page 2" at bounding box center [458, 415] width 23 height 23
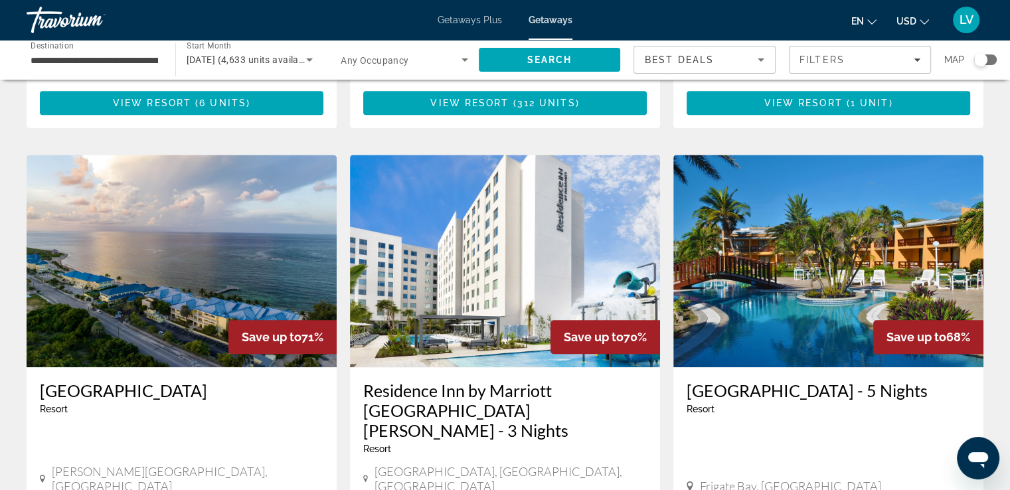
scroll to position [1527, 0]
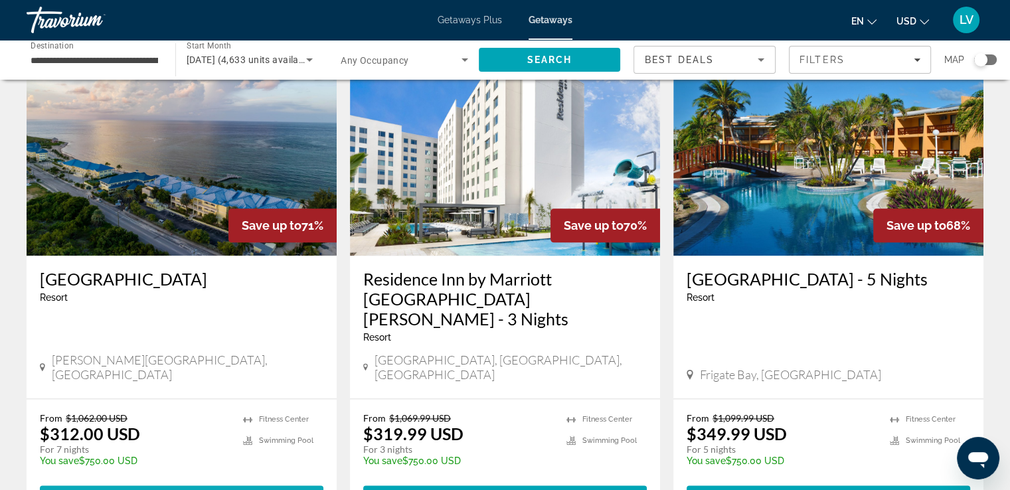
click at [196, 489] on span "( 2 units )" at bounding box center [221, 497] width 58 height 11
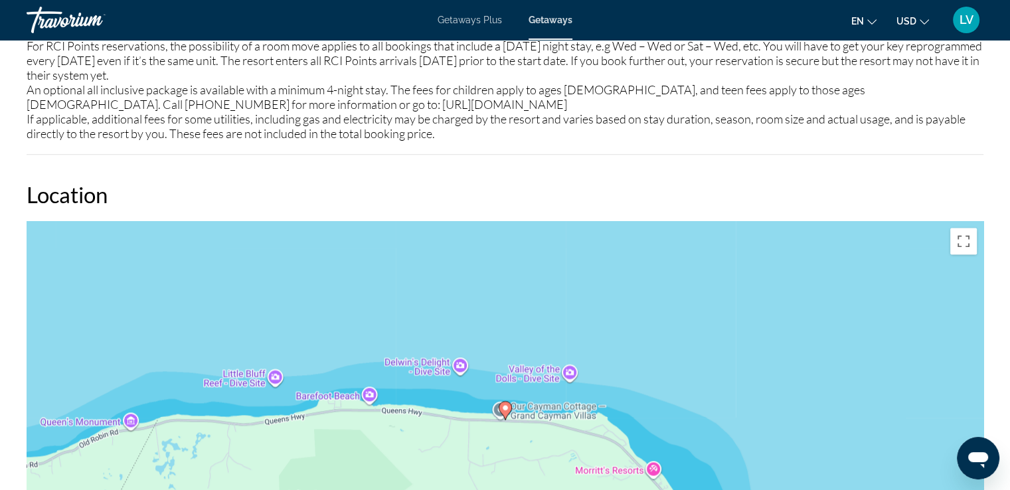
scroll to position [1672, 0]
